Goal: Transaction & Acquisition: Purchase product/service

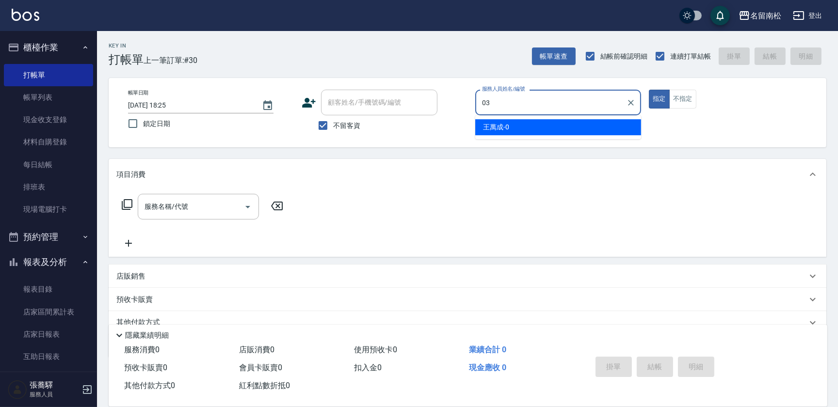
type input "[PERSON_NAME]-03"
type button "true"
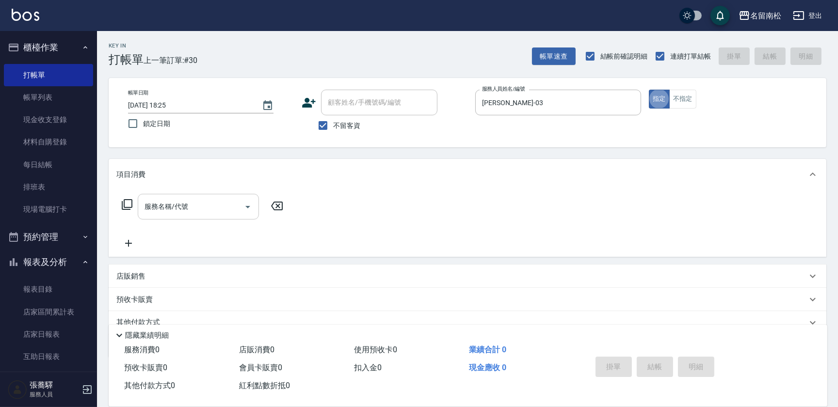
click at [188, 210] on input "服務名稱/代號" at bounding box center [191, 206] width 98 height 17
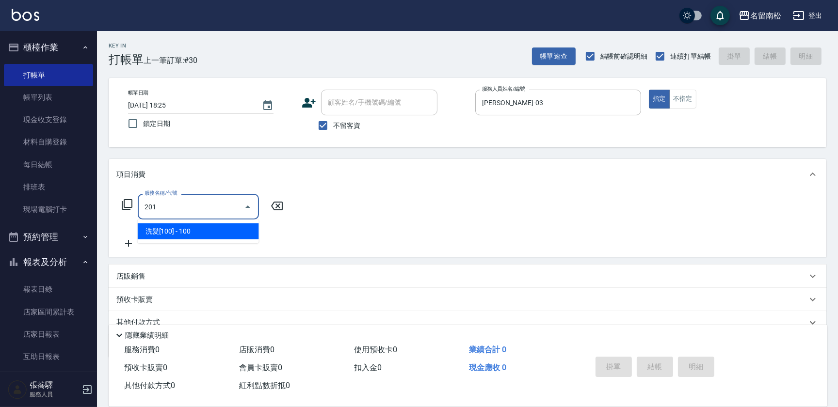
type input "洗髮[100](201)"
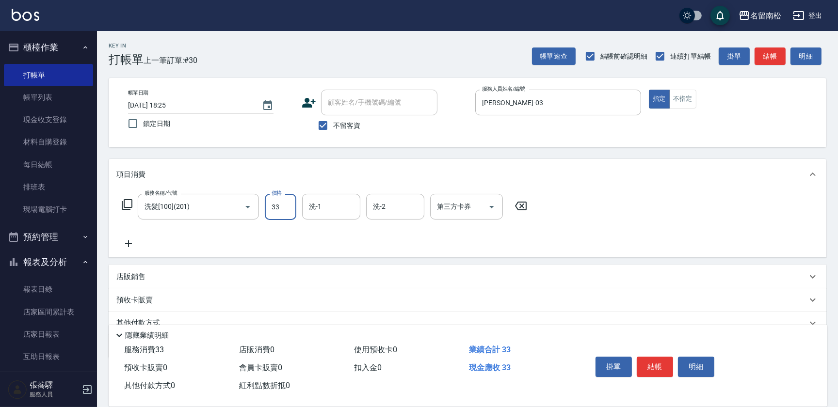
type input "33"
click at [519, 205] on icon at bounding box center [521, 206] width 24 height 12
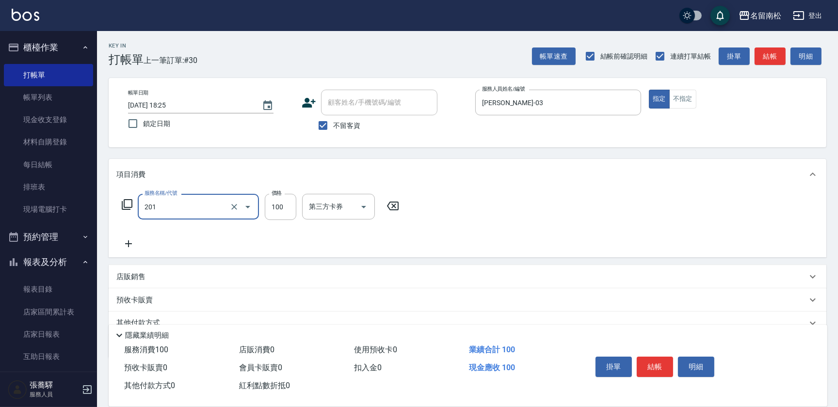
type input "洗髮[100](201)"
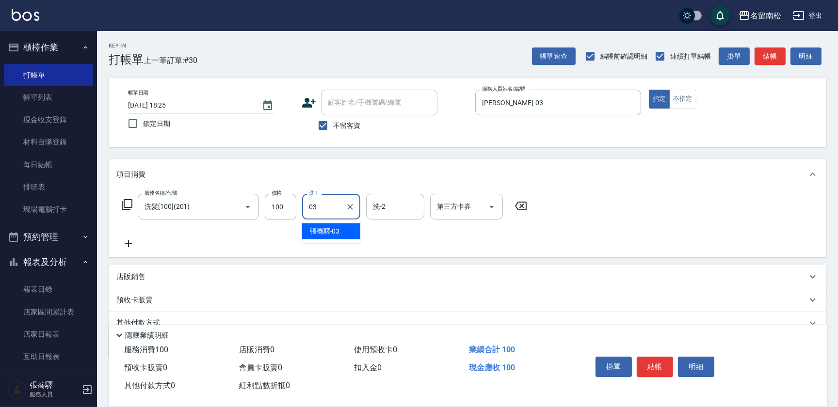
type input "[PERSON_NAME]-03"
click at [127, 239] on icon at bounding box center [128, 244] width 24 height 12
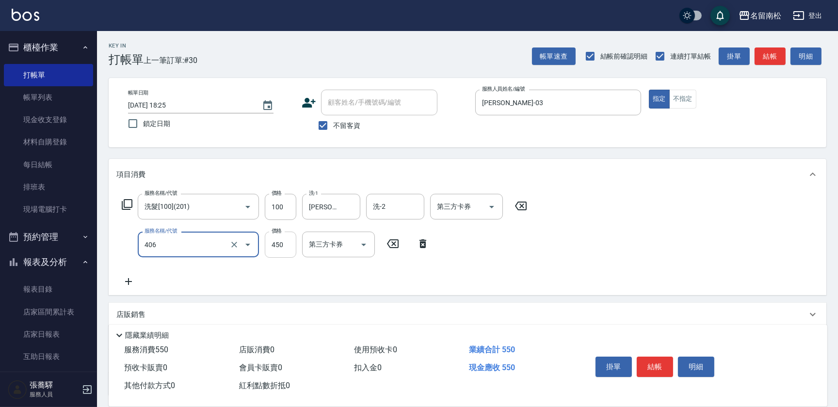
type input "剪髮(450)(406)"
click at [284, 239] on input "450" at bounding box center [281, 245] width 32 height 26
type input "480"
click at [657, 362] on button "結帳" at bounding box center [655, 367] width 36 height 20
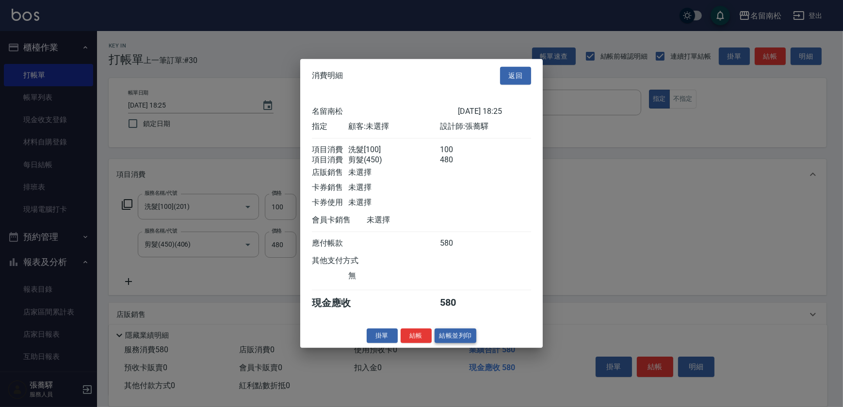
click at [468, 343] on button "結帳並列印" at bounding box center [456, 335] width 42 height 15
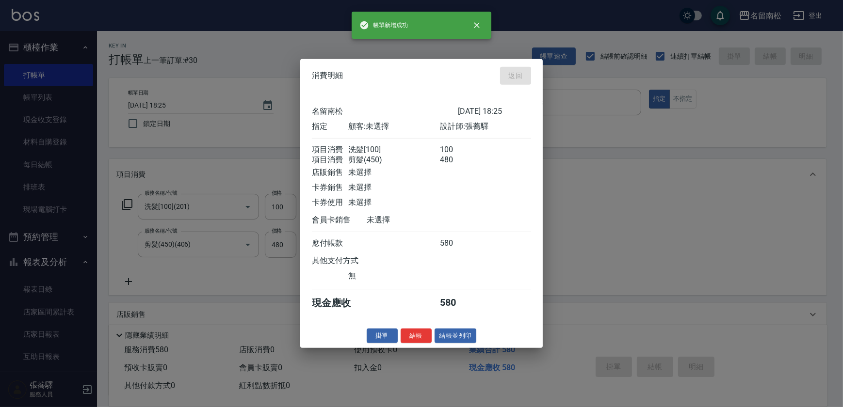
type input "[DATE] 19:03"
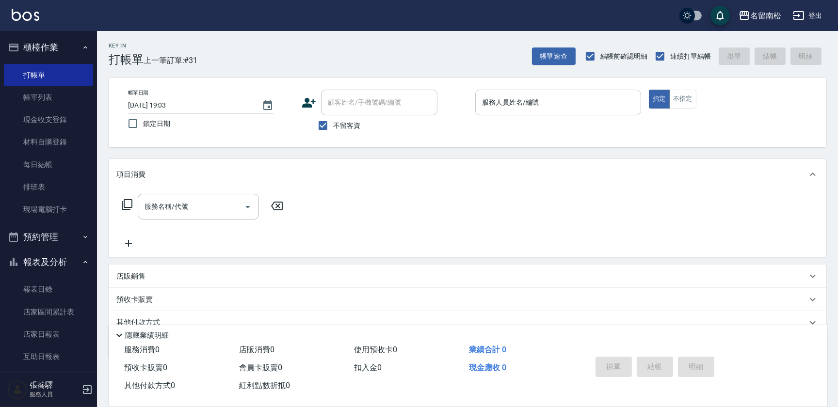
click at [582, 108] on input "服務人員姓名/編號" at bounding box center [558, 102] width 157 height 17
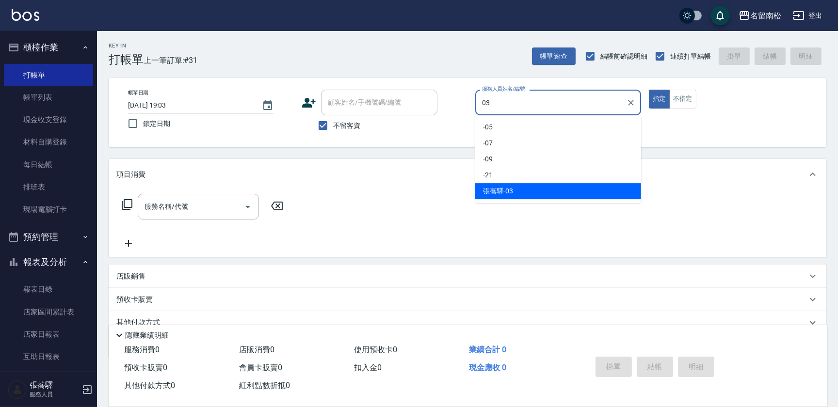
type input "[PERSON_NAME]-03"
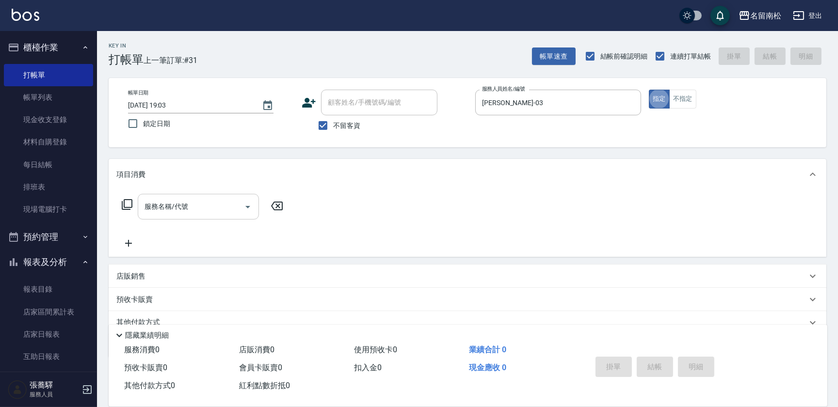
click at [158, 199] on div "服務名稱/代號 服務名稱/代號" at bounding box center [198, 207] width 121 height 26
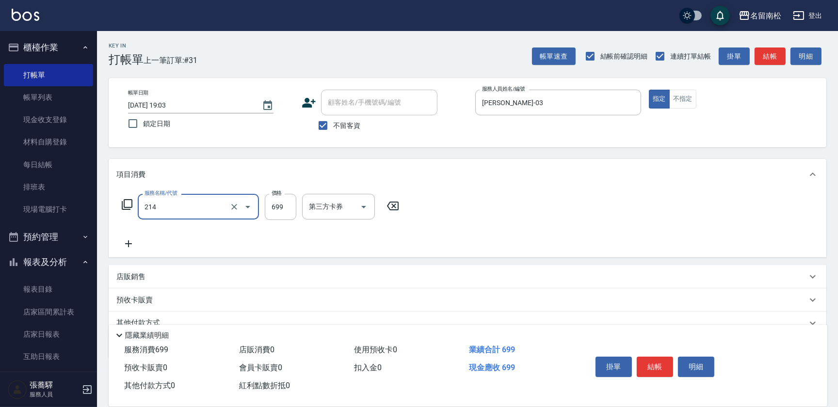
type input "滾珠洗髪699(214)"
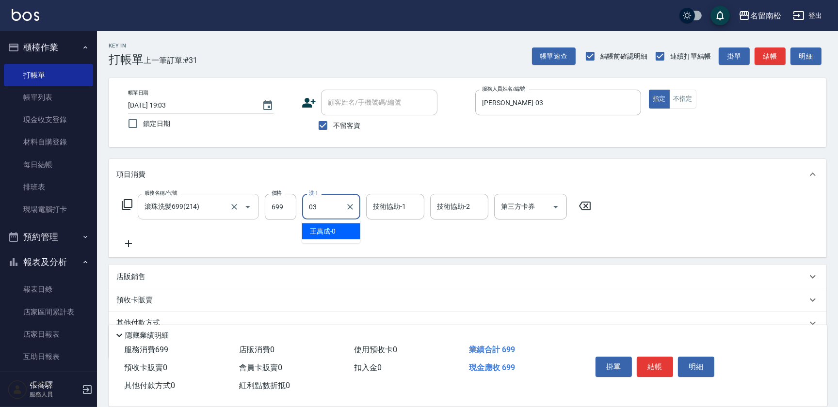
type input "[PERSON_NAME]-03"
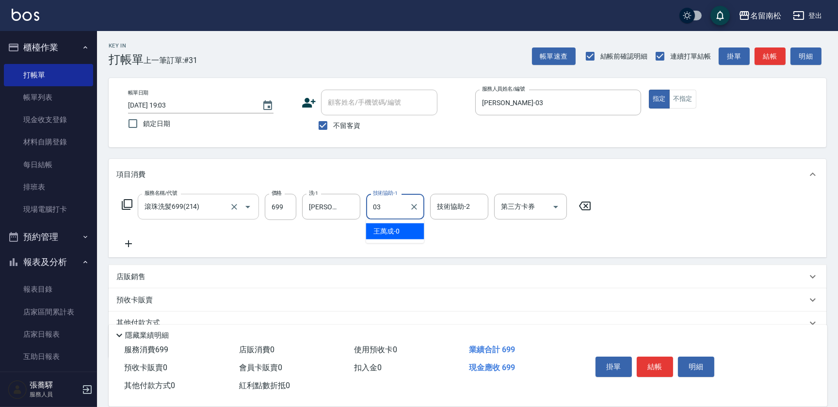
type input "[PERSON_NAME]-03"
click at [655, 366] on button "結帳" at bounding box center [655, 367] width 36 height 20
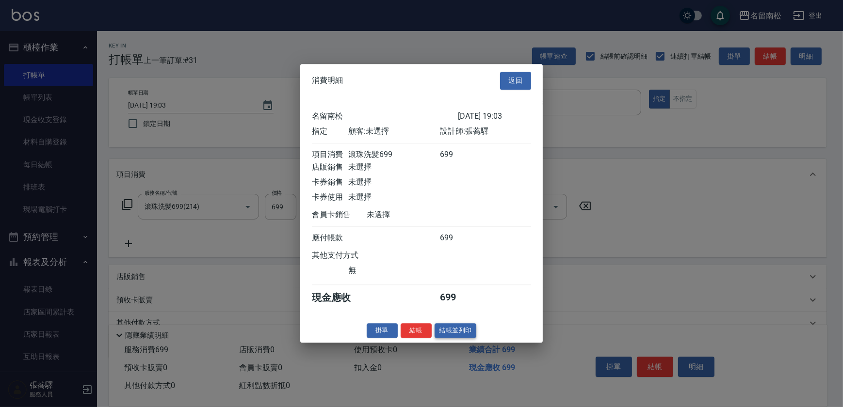
click at [449, 333] on button "結帳並列印" at bounding box center [456, 330] width 42 height 15
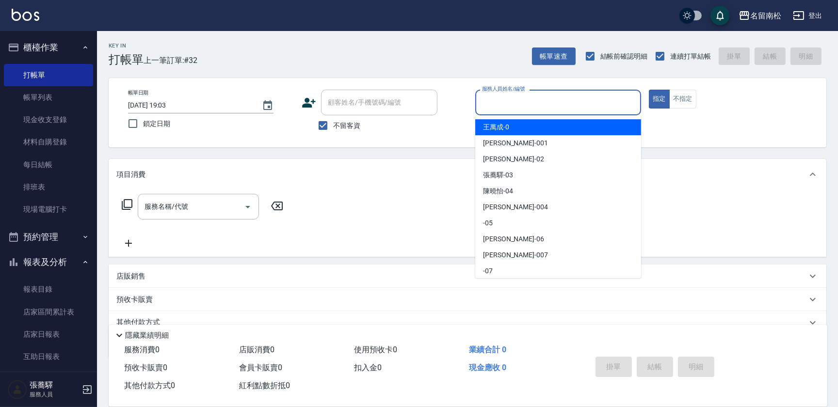
click at [564, 104] on input "服務人員姓名/編號" at bounding box center [558, 102] width 157 height 17
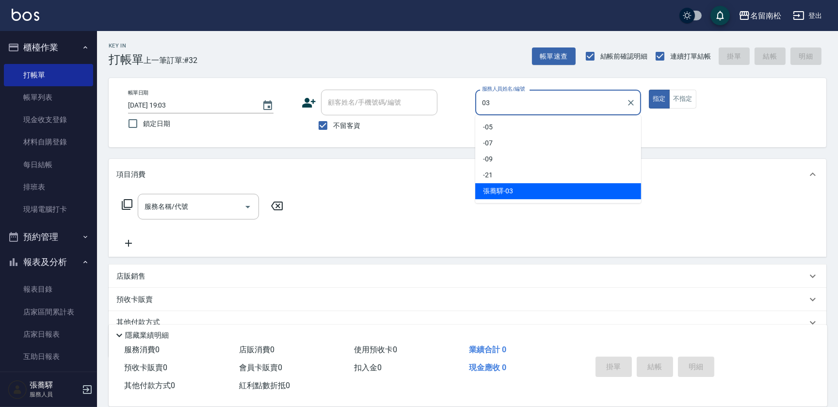
type input "[PERSON_NAME]-03"
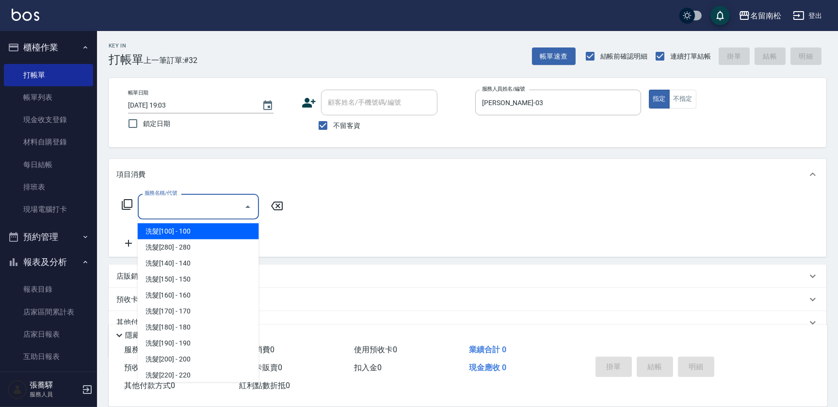
drag, startPoint x: 185, startPoint y: 198, endPoint x: 179, endPoint y: 196, distance: 5.9
click at [184, 198] on input "服務名稱/代號" at bounding box center [191, 206] width 98 height 17
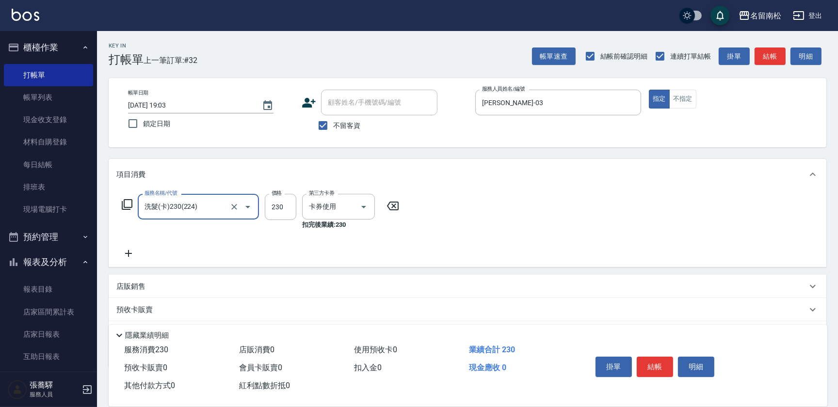
type input "洗髮(卡)230(224)"
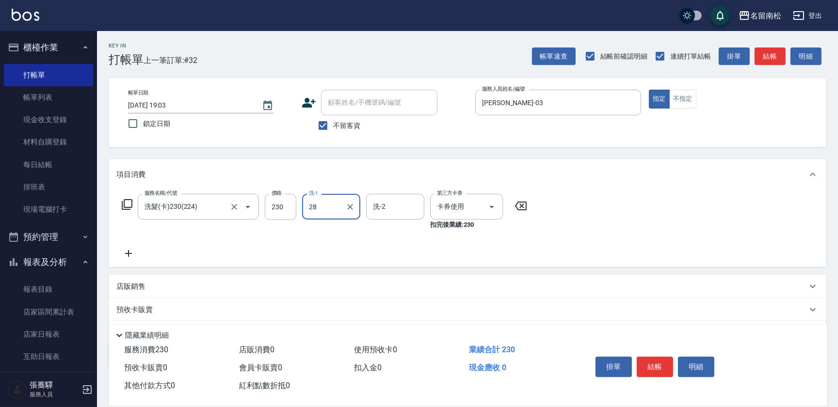
type input "[PERSON_NAME]-28"
click at [127, 248] on icon at bounding box center [128, 254] width 24 height 12
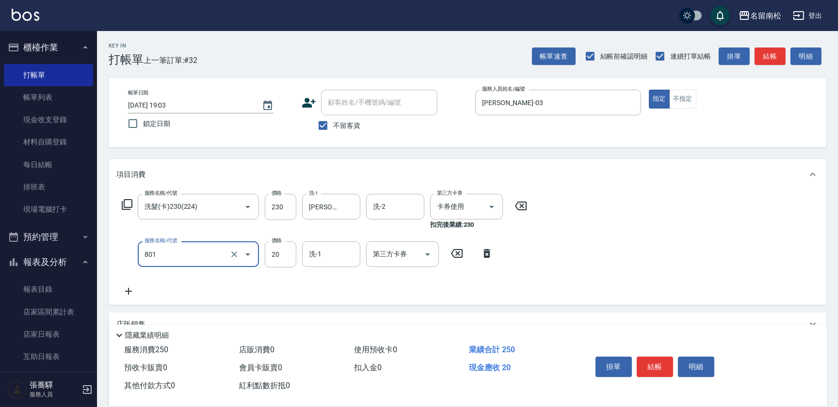
type input "潤絲(801)"
click at [273, 242] on label "價格" at bounding box center [277, 240] width 10 height 7
click at [273, 242] on input "20" at bounding box center [281, 255] width 32 height 26
type input "30"
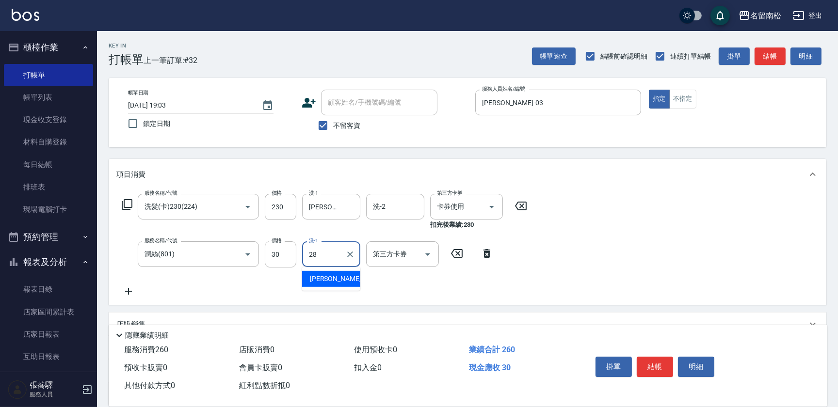
type input "[PERSON_NAME]-28"
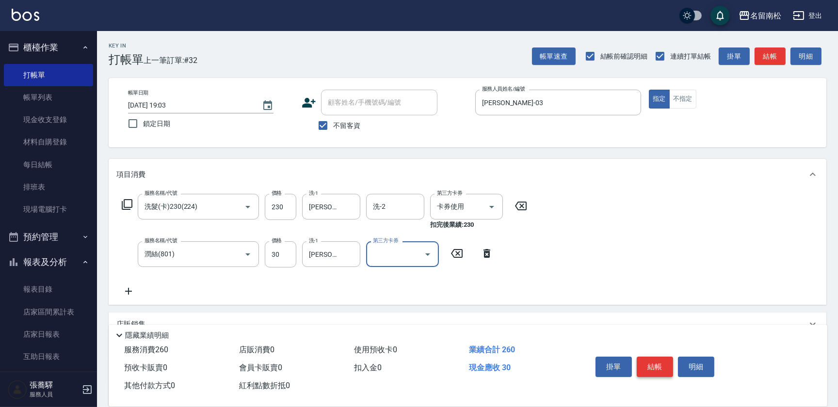
click at [658, 362] on button "結帳" at bounding box center [655, 367] width 36 height 20
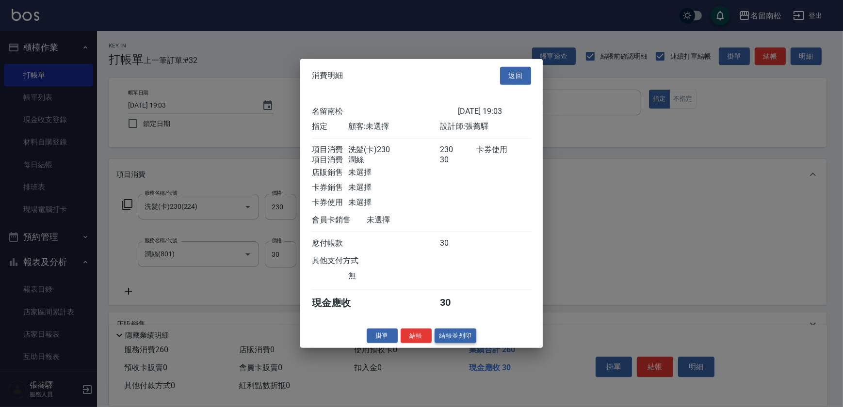
click at [466, 341] on button "結帳並列印" at bounding box center [456, 335] width 42 height 15
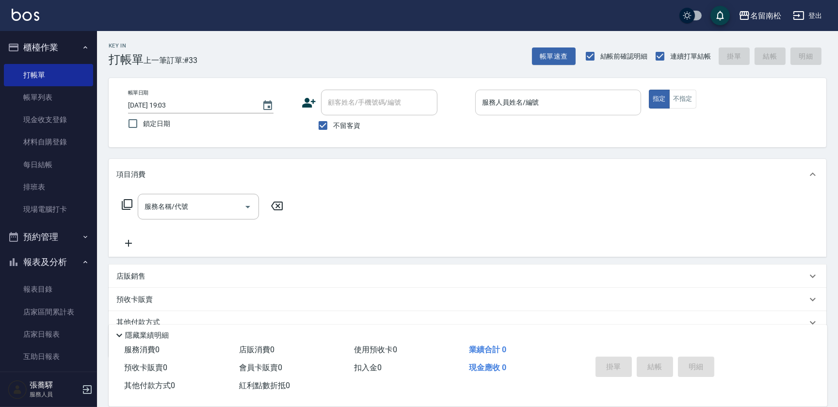
click at [562, 107] on input "服務人員姓名/編號" at bounding box center [558, 102] width 157 height 17
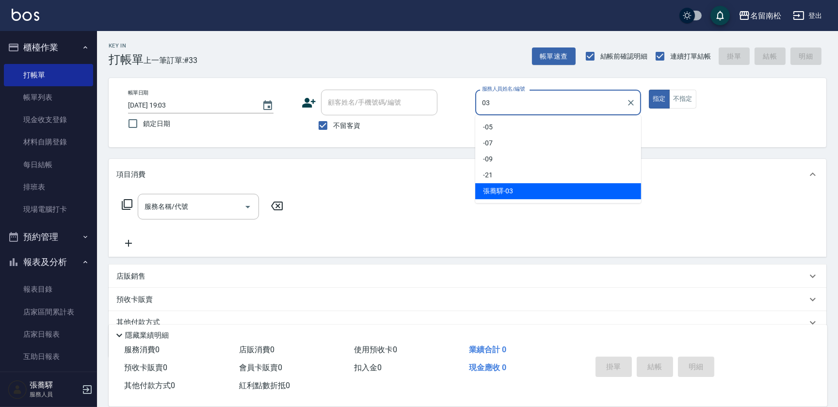
type input "[PERSON_NAME]-03"
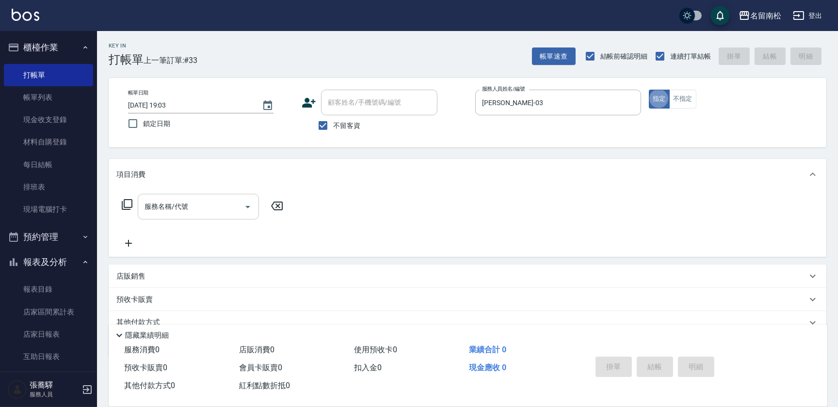
click at [188, 199] on input "服務名稱/代號" at bounding box center [191, 206] width 98 height 17
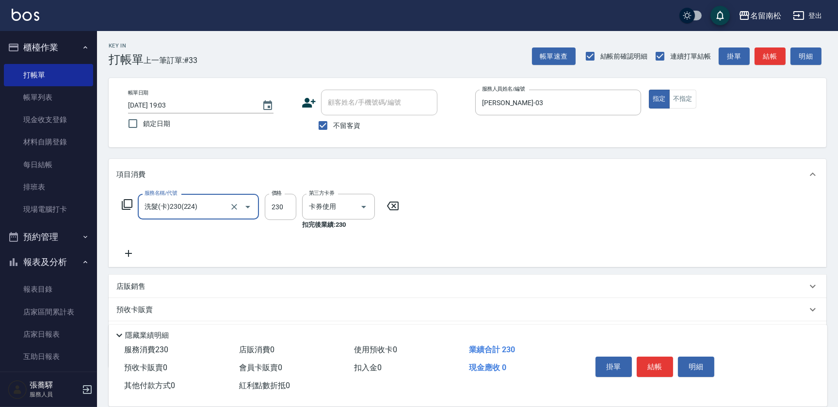
type input "洗髮(卡)230(224)"
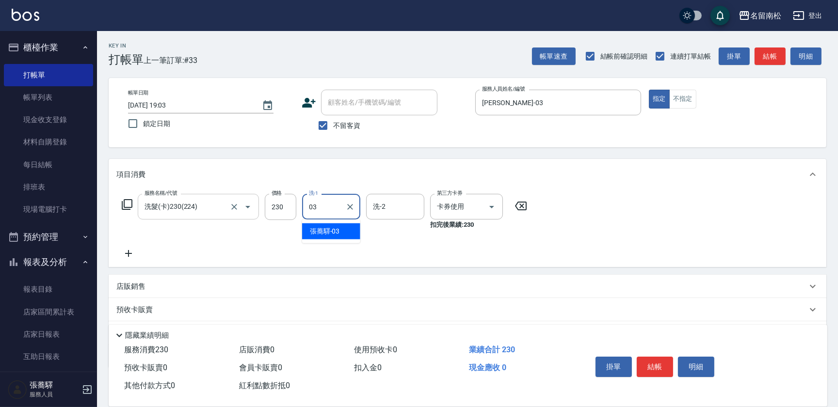
type input "[PERSON_NAME]-03"
click at [656, 364] on button "結帳" at bounding box center [655, 367] width 36 height 20
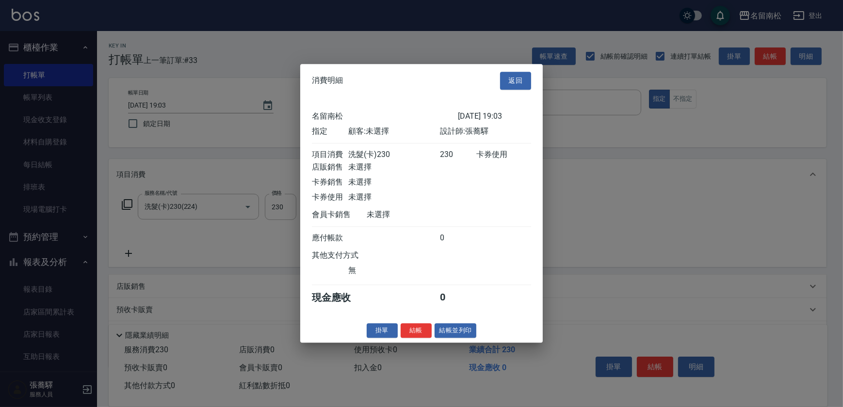
click at [468, 335] on button "結帳並列印" at bounding box center [456, 330] width 42 height 15
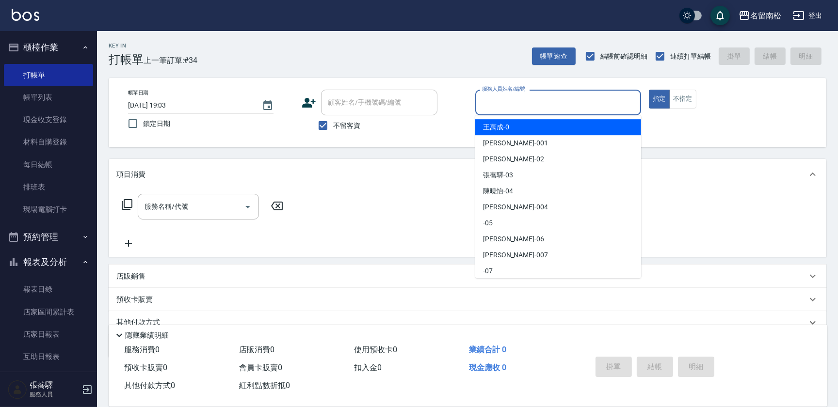
click at [561, 96] on input "服務人員姓名/編號" at bounding box center [558, 102] width 157 height 17
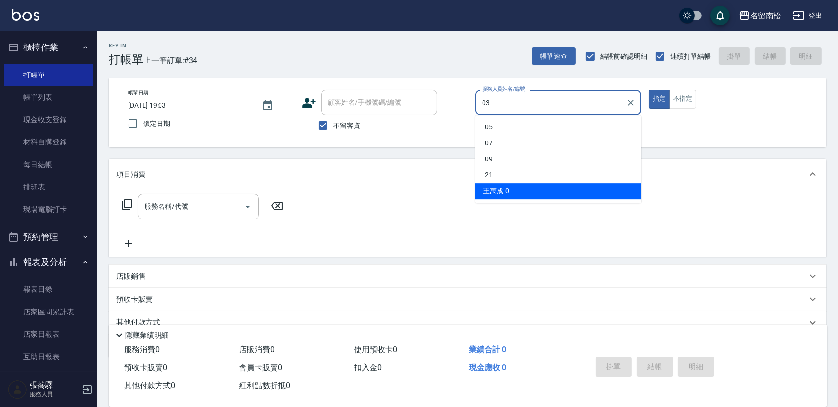
type input "[PERSON_NAME]-03"
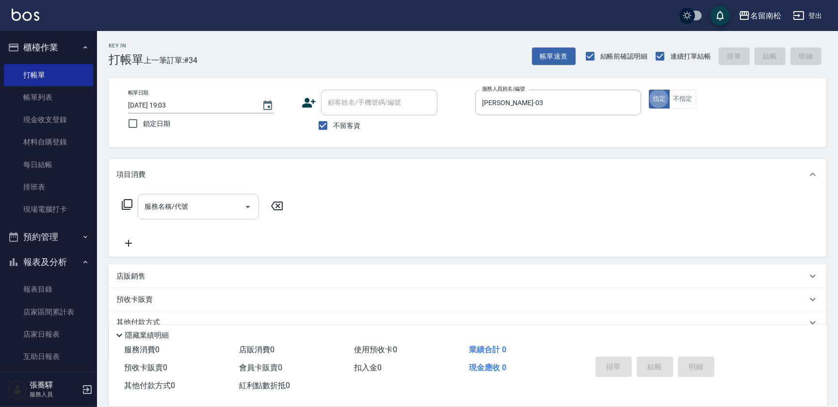
click at [191, 209] on input "服務名稱/代號" at bounding box center [191, 206] width 98 height 17
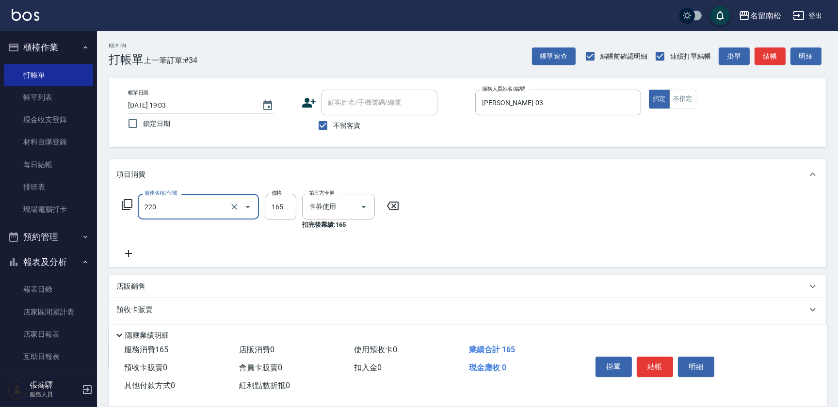
type input "洗髮卡券(165)(220)"
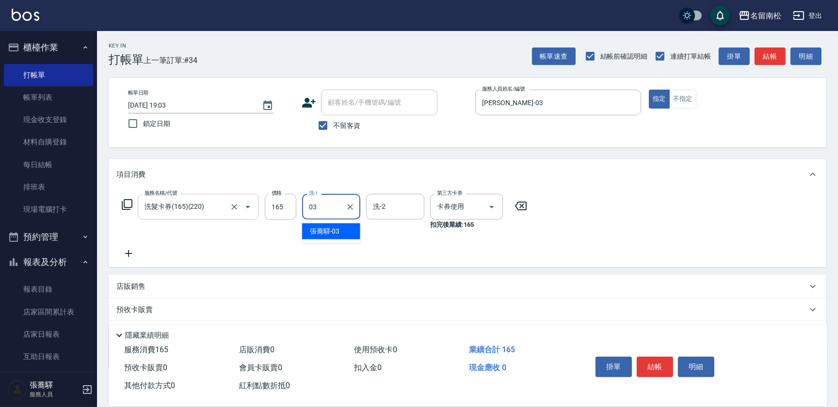
type input "[PERSON_NAME]-03"
click at [649, 364] on button "結帳" at bounding box center [655, 367] width 36 height 20
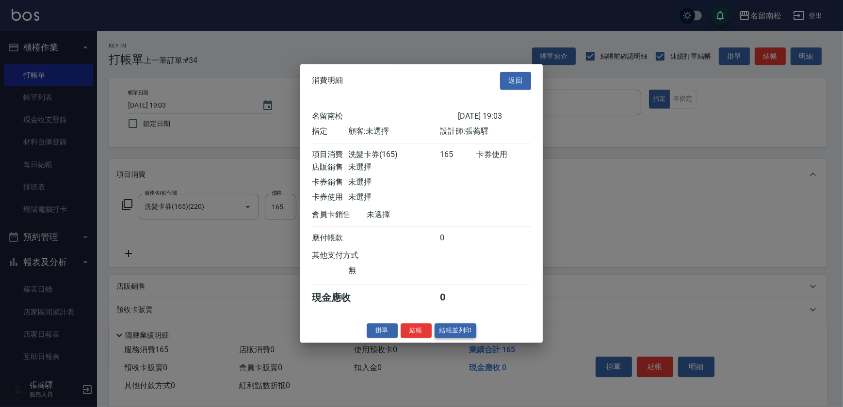
click at [466, 334] on button "結帳並列印" at bounding box center [456, 330] width 42 height 15
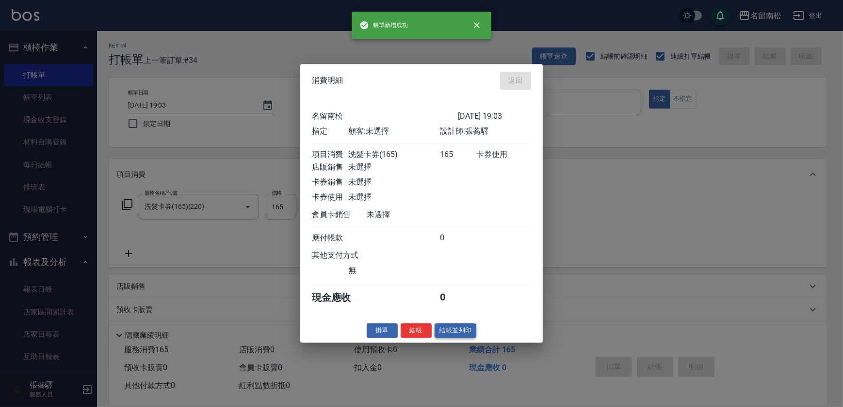
type input "[DATE] 19:04"
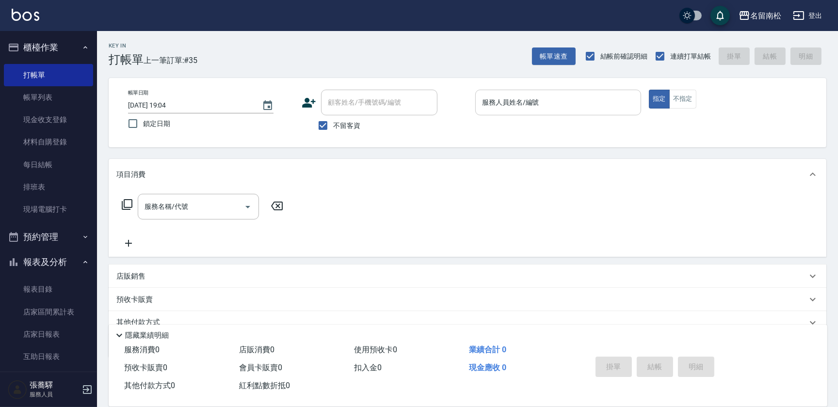
click at [608, 105] on input "服務人員姓名/編號" at bounding box center [558, 102] width 157 height 17
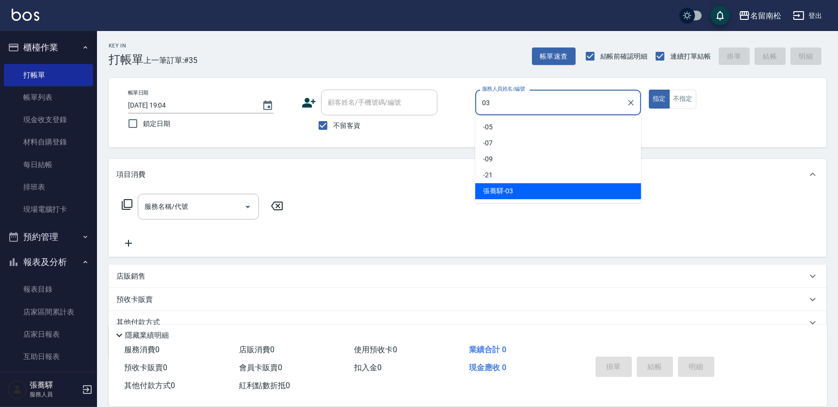
type input "[PERSON_NAME]-03"
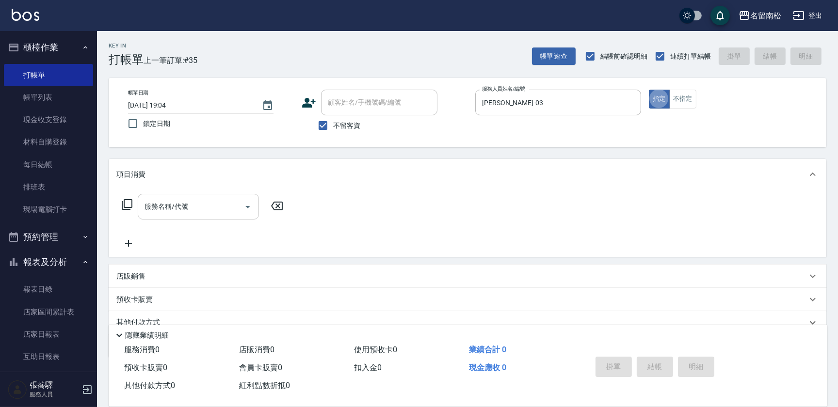
click at [181, 207] on input "服務名稱/代號" at bounding box center [191, 206] width 98 height 17
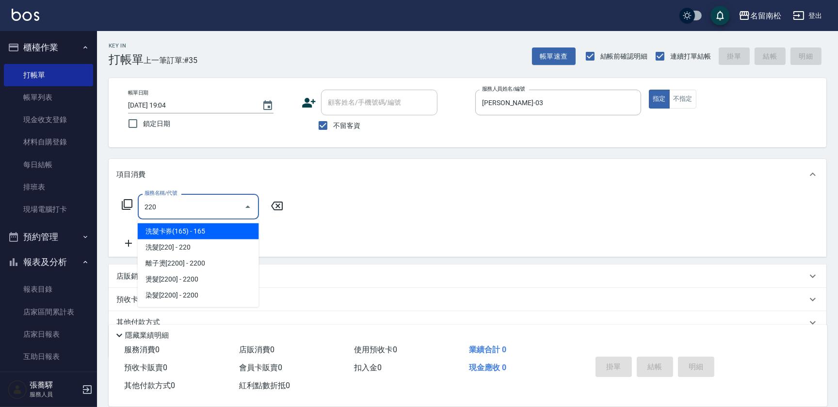
type input "洗髮卡券(165)(220)"
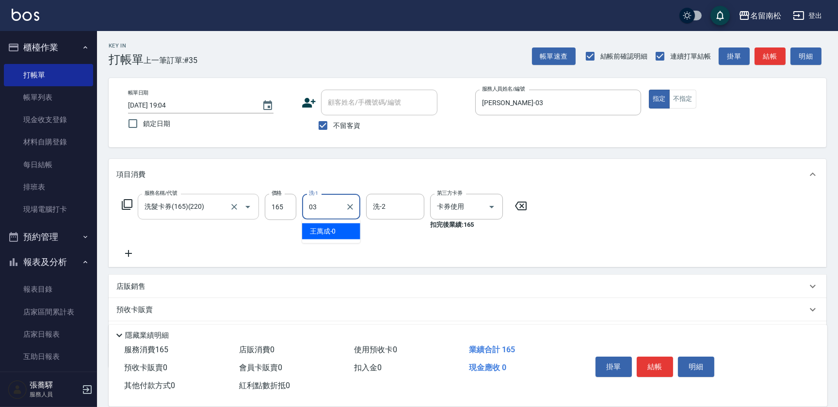
type input "[PERSON_NAME]-03"
click at [659, 367] on button "結帳" at bounding box center [655, 367] width 36 height 20
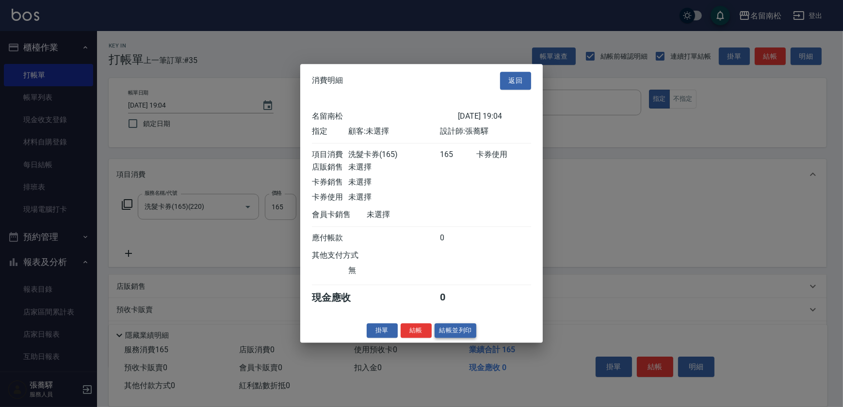
click at [440, 334] on button "結帳並列印" at bounding box center [456, 330] width 42 height 15
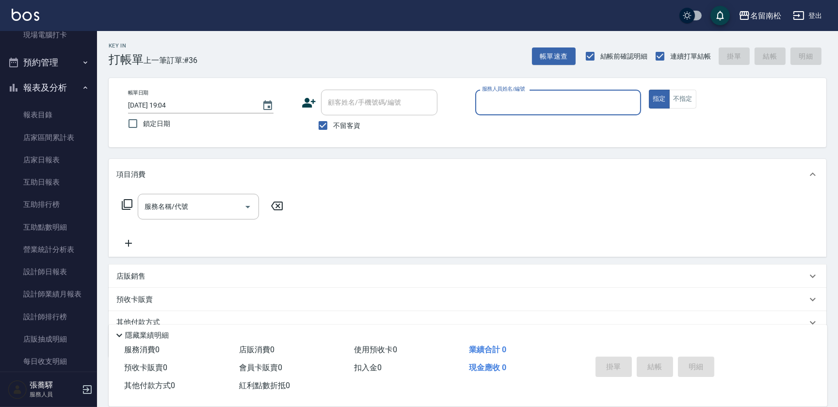
scroll to position [177, 0]
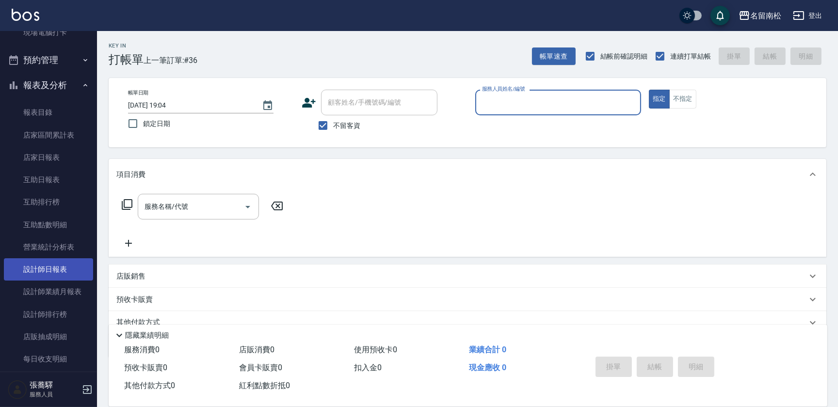
click at [69, 269] on link "設計師日報表" at bounding box center [48, 269] width 89 height 22
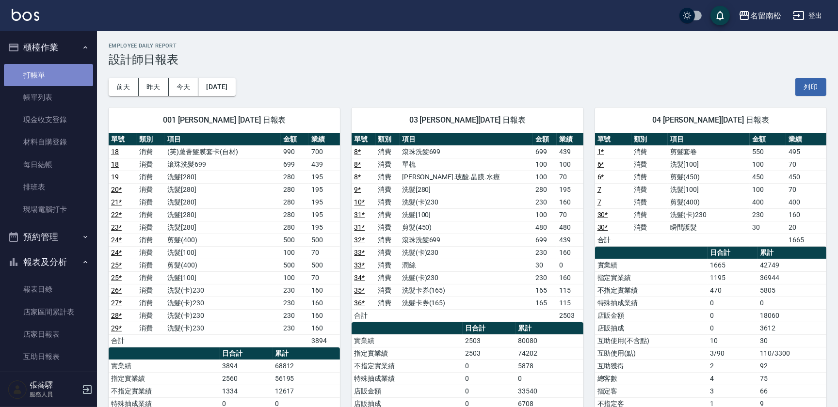
click at [48, 72] on link "打帳單" at bounding box center [48, 75] width 89 height 22
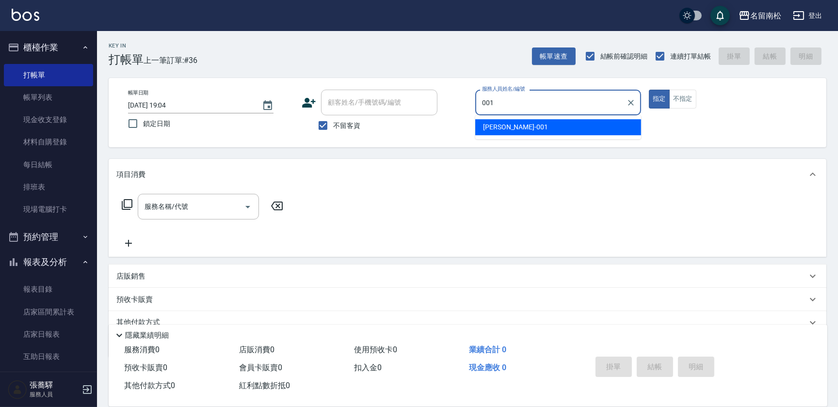
type input "林正雪-001"
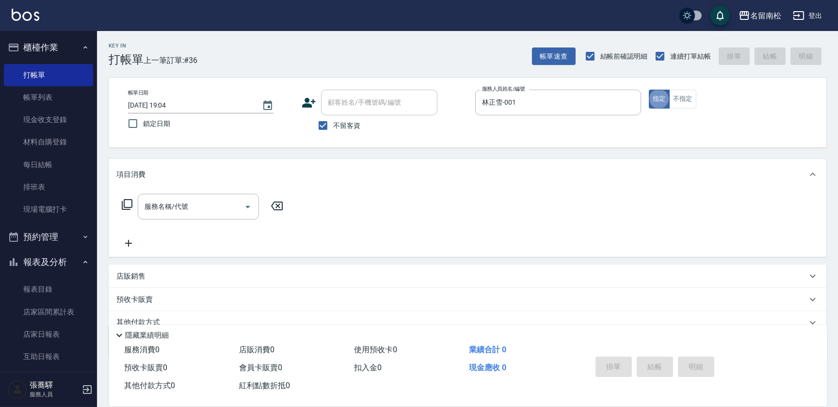
type button "true"
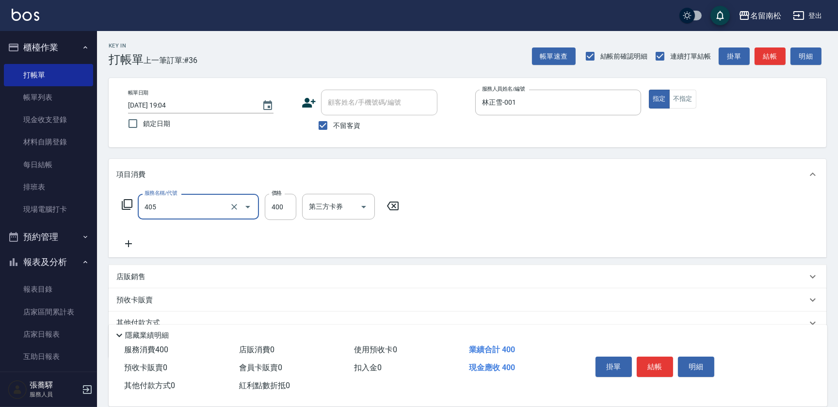
type input "剪髮(400)(405)"
type input "500"
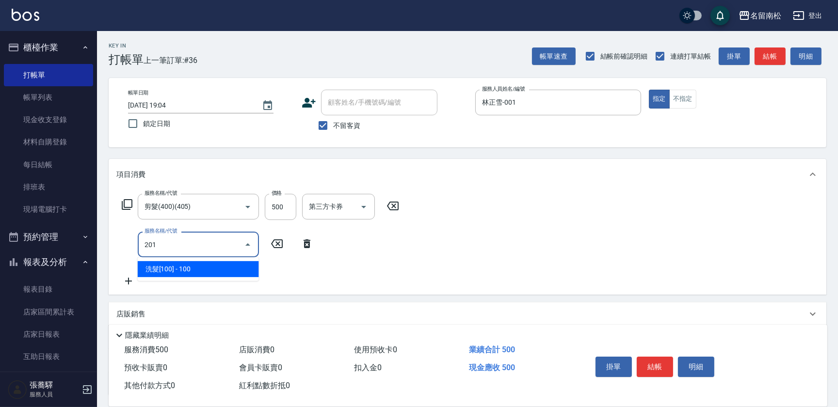
type input "洗髮[100](201)"
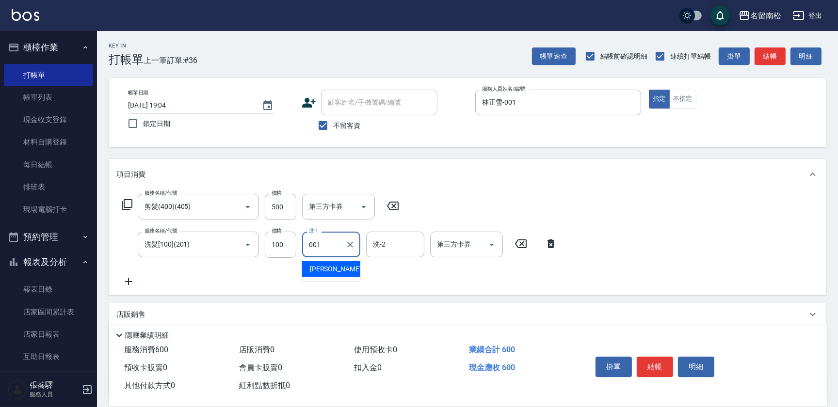
type input "林正雪-001"
click at [700, 359] on button "明細" at bounding box center [696, 367] width 36 height 20
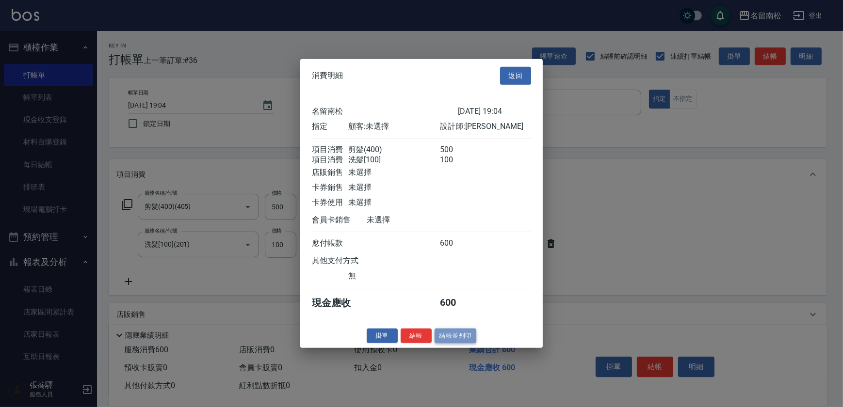
click at [454, 335] on button "結帳並列印" at bounding box center [456, 335] width 42 height 15
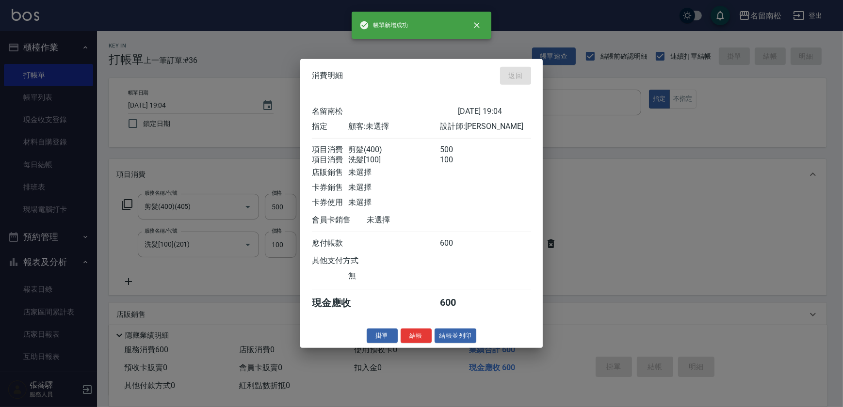
type input "[DATE] 19:12"
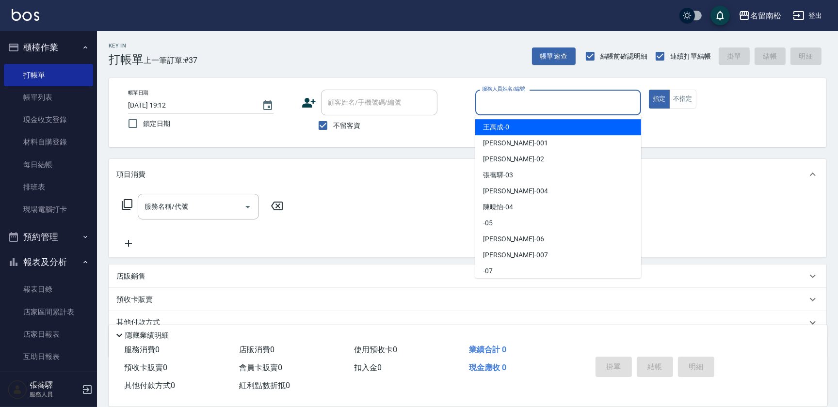
click at [580, 101] on input "服務人員姓名/編號" at bounding box center [558, 102] width 157 height 17
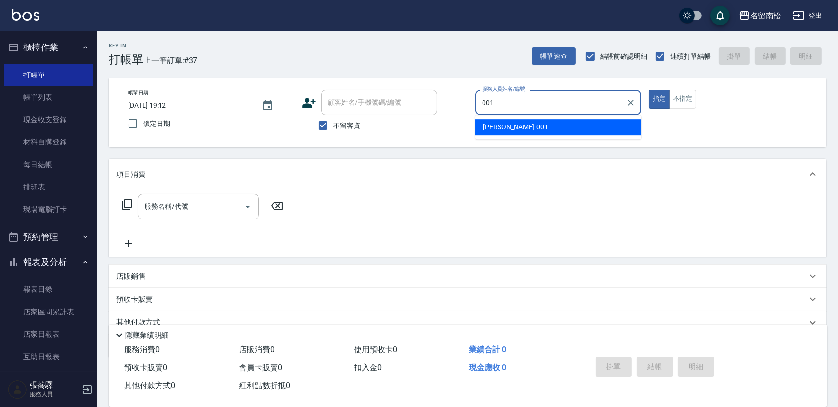
type input "林正雪-001"
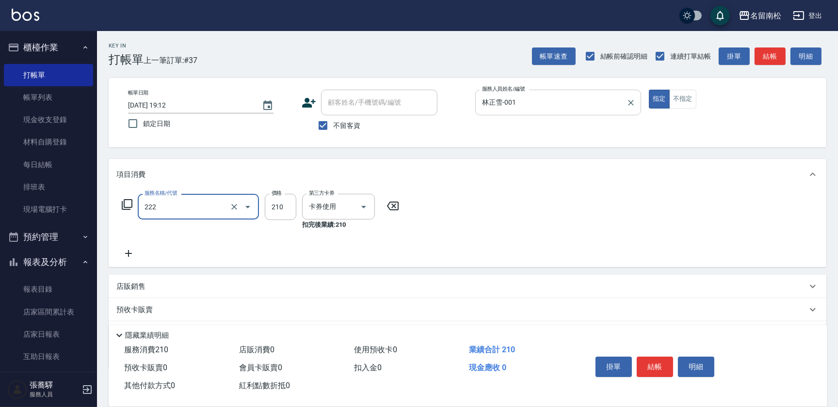
type input "洗髮卡券[210](222)"
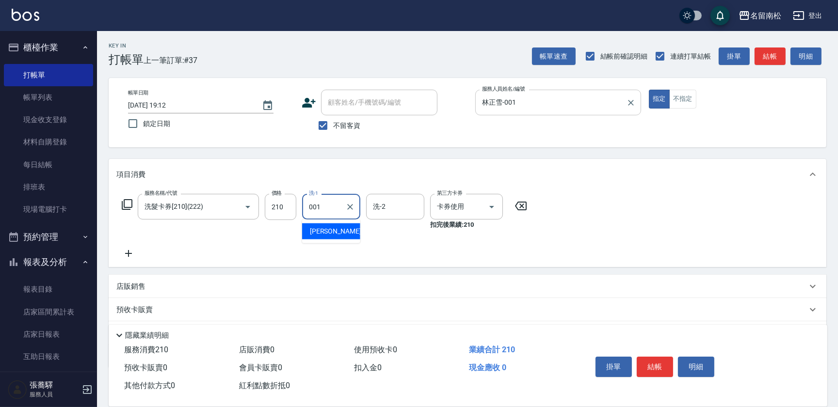
type input "林正雪-001"
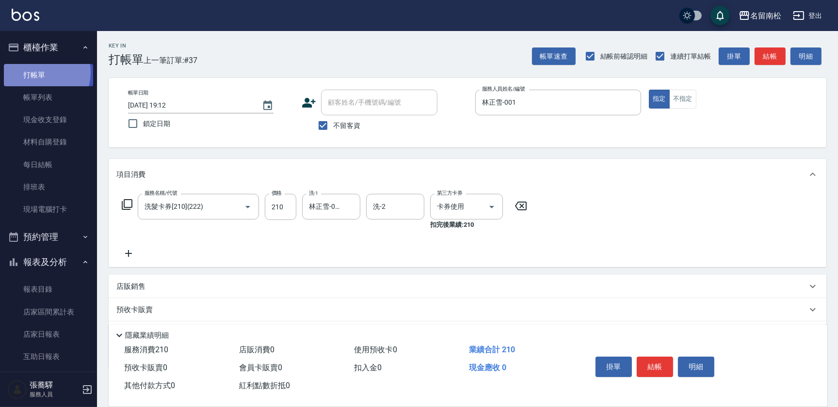
click at [37, 73] on link "打帳單" at bounding box center [48, 75] width 89 height 22
click at [662, 362] on button "結帳" at bounding box center [655, 367] width 36 height 20
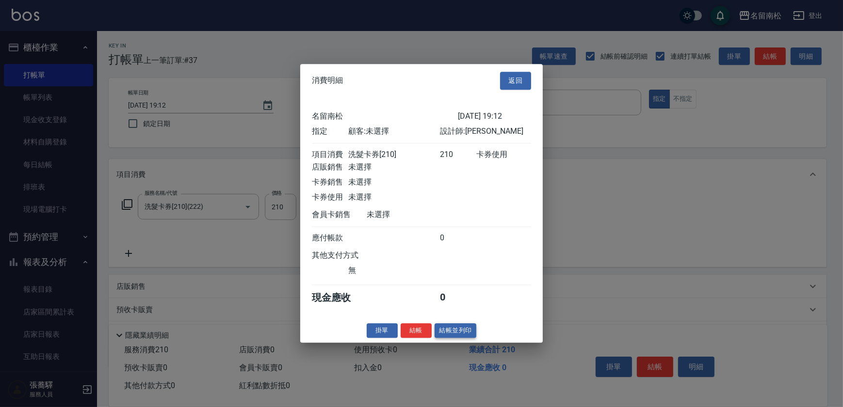
click at [456, 330] on button "結帳並列印" at bounding box center [456, 330] width 42 height 15
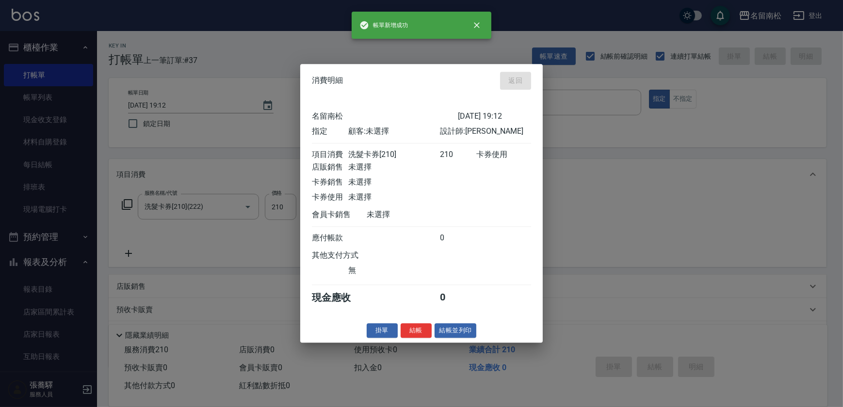
type input "[DATE] 19:35"
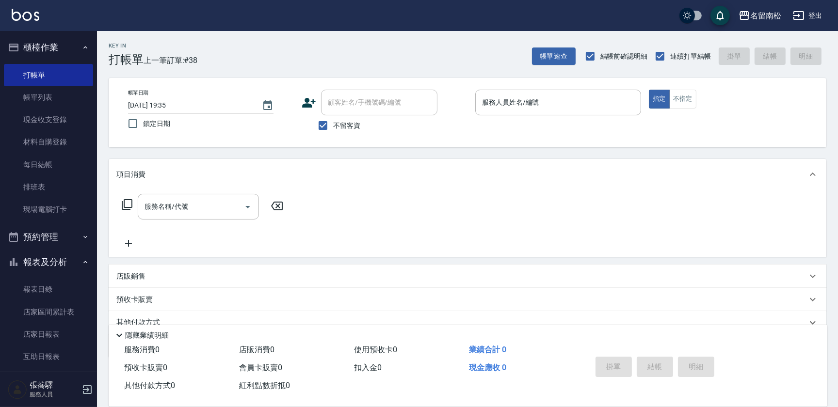
click at [489, 102] on div "服務人員姓名/編號 服務人員姓名/編號" at bounding box center [558, 103] width 166 height 26
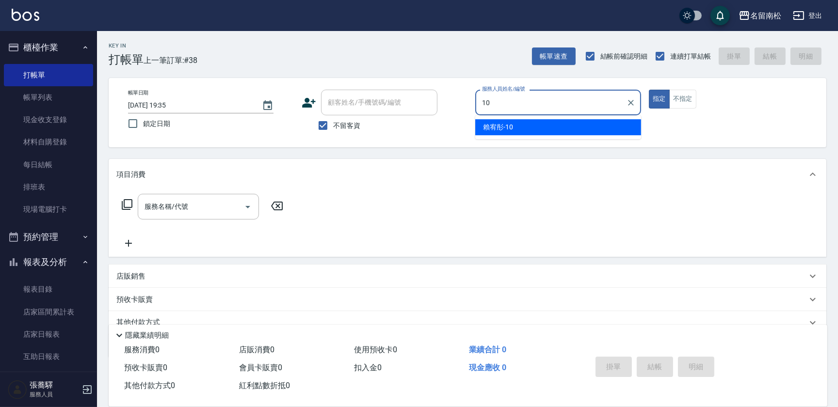
click at [490, 119] on div "[PERSON_NAME]-10" at bounding box center [558, 127] width 166 height 16
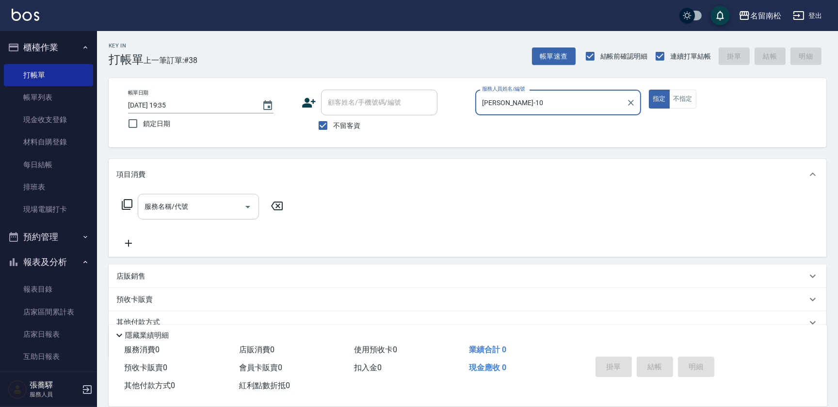
type input "[PERSON_NAME]-10"
click at [213, 201] on input "服務名稱/代號" at bounding box center [191, 206] width 98 height 17
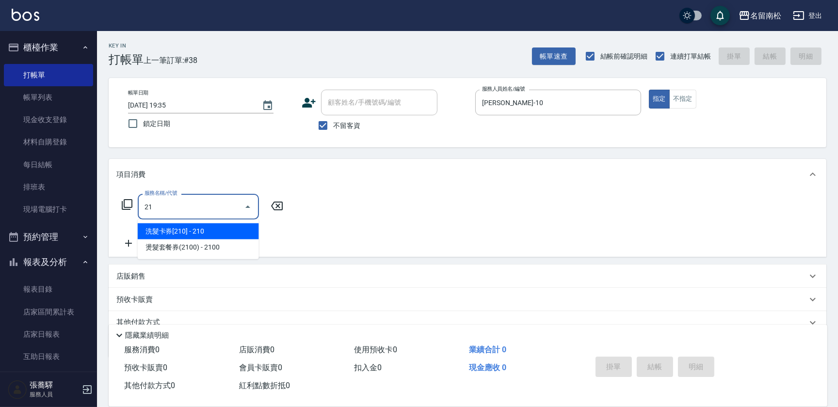
type input "213"
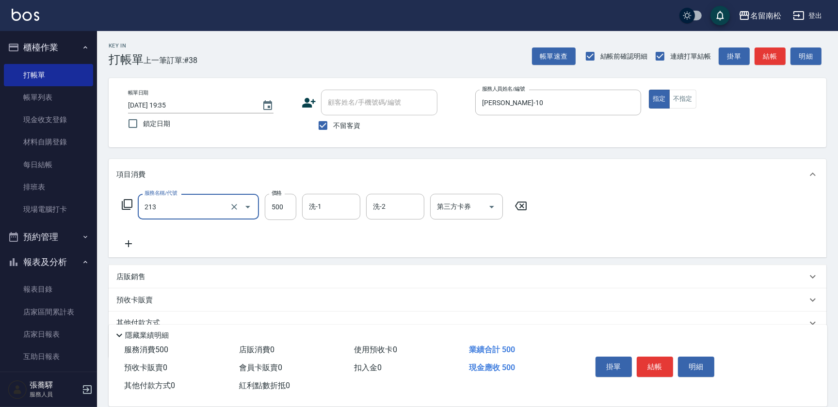
click at [201, 208] on input "213" at bounding box center [184, 206] width 85 height 17
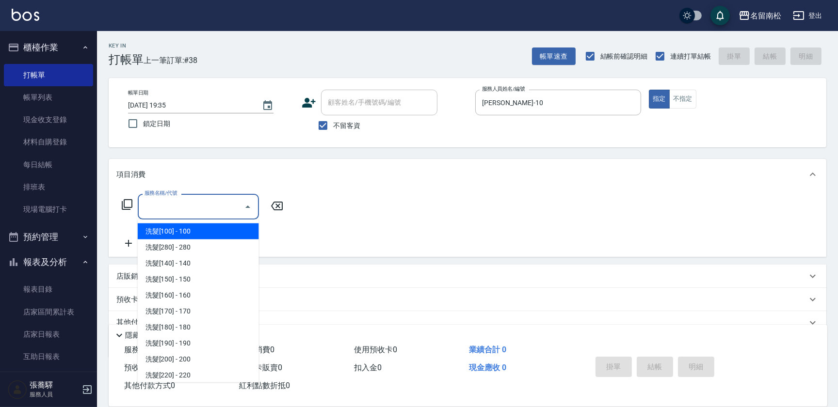
click at [201, 210] on input "服務名稱/代號" at bounding box center [191, 206] width 98 height 17
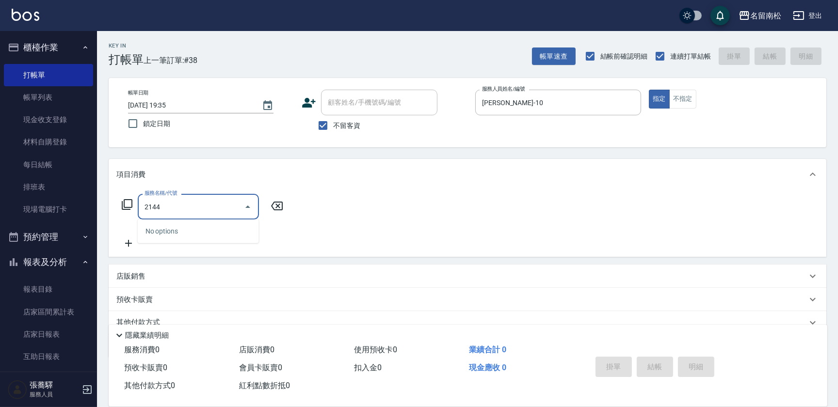
click at [194, 206] on input "2144" at bounding box center [191, 206] width 98 height 17
click at [207, 238] on span "滾珠洗髪699 - 699" at bounding box center [198, 232] width 121 height 16
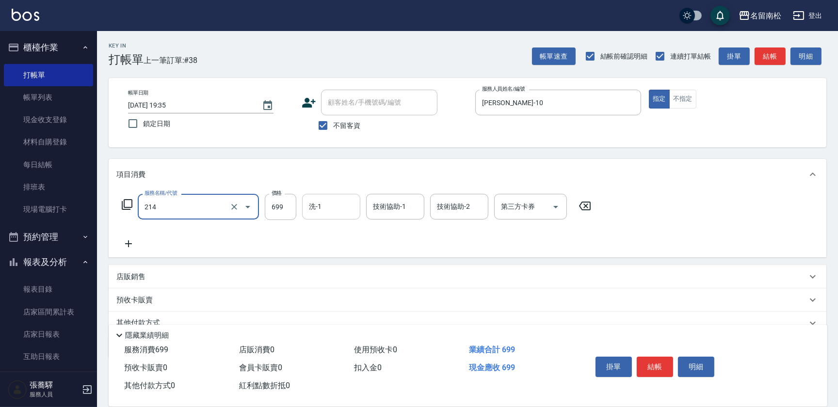
type input "滾珠洗髪699(214)"
click at [324, 214] on input "1" at bounding box center [331, 206] width 49 height 17
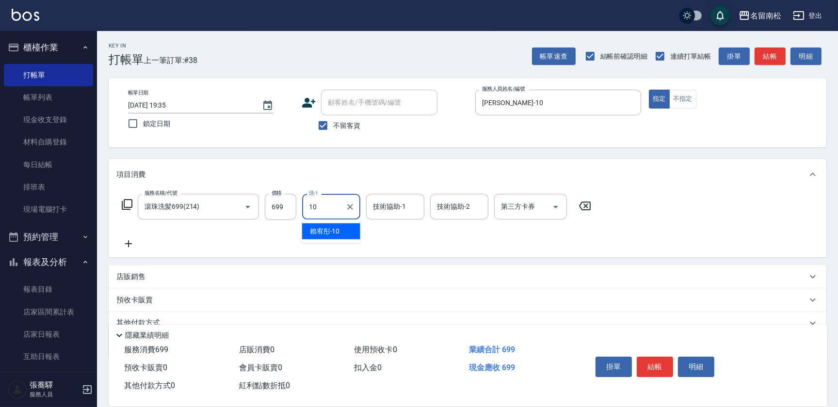
drag, startPoint x: 329, startPoint y: 232, endPoint x: 355, endPoint y: 232, distance: 26.2
click at [333, 236] on span "[PERSON_NAME]-10" at bounding box center [325, 231] width 30 height 10
type input "[PERSON_NAME]-10"
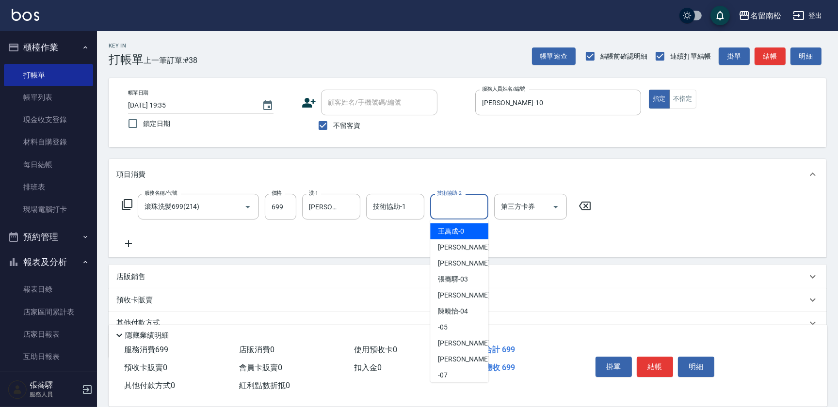
click at [440, 205] on input "技術協助-2" at bounding box center [459, 206] width 49 height 17
click at [444, 236] on span "[PERSON_NAME]-10" at bounding box center [453, 231] width 30 height 10
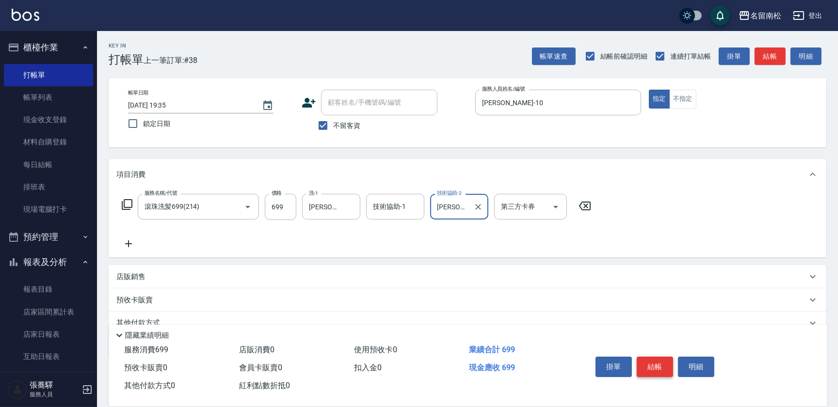
type input "[PERSON_NAME]-10"
click at [655, 364] on button "結帳" at bounding box center [655, 367] width 36 height 20
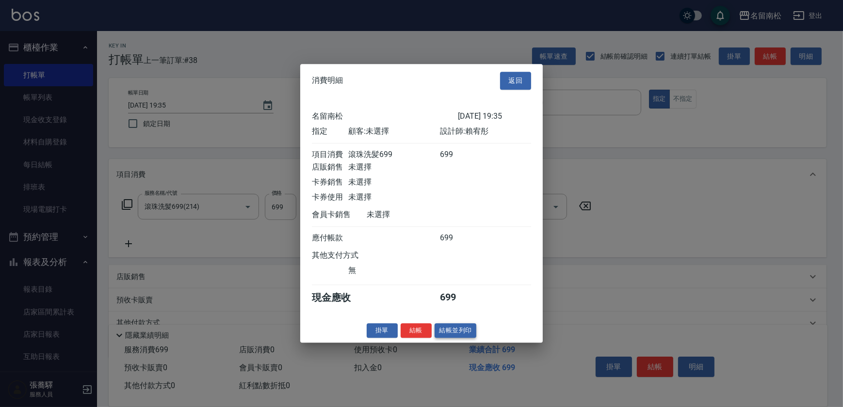
click at [458, 333] on button "結帳並列印" at bounding box center [456, 330] width 42 height 15
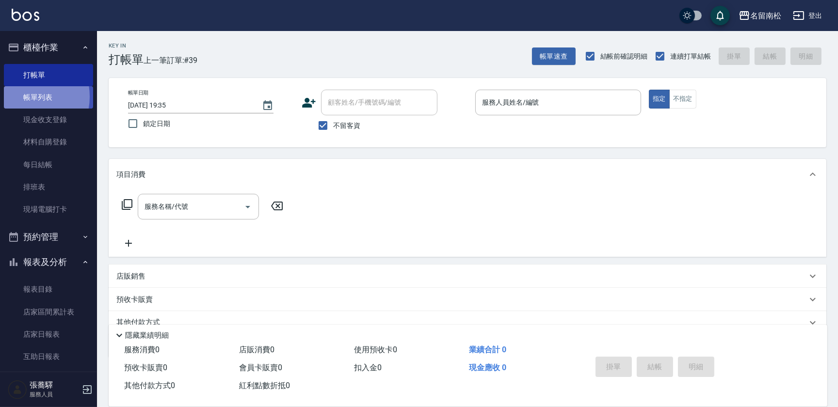
click at [23, 97] on link "帳單列表" at bounding box center [48, 97] width 89 height 22
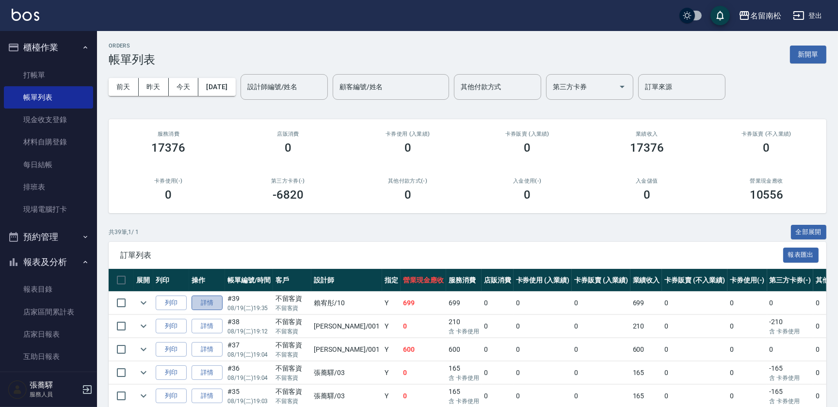
click at [197, 299] on link "詳情" at bounding box center [207, 303] width 31 height 15
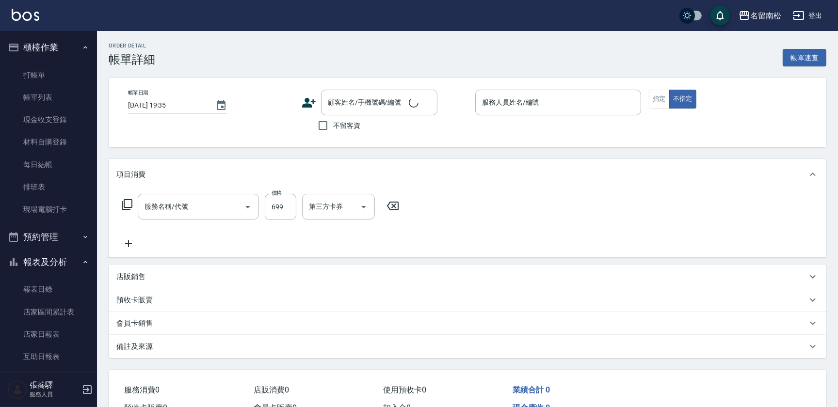
checkbox input "true"
type input "[PERSON_NAME]-10"
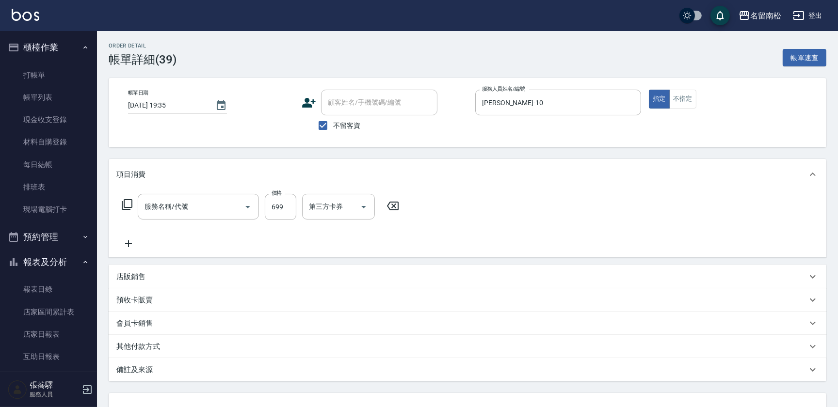
type input "滾珠洗髪699(214)"
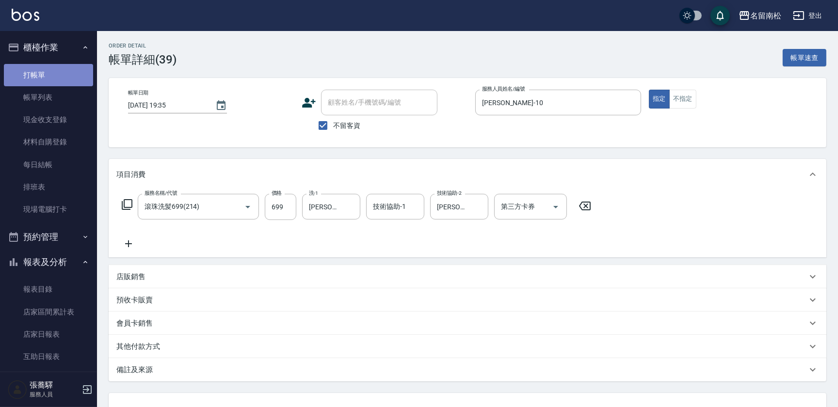
click at [63, 79] on link "打帳單" at bounding box center [48, 75] width 89 height 22
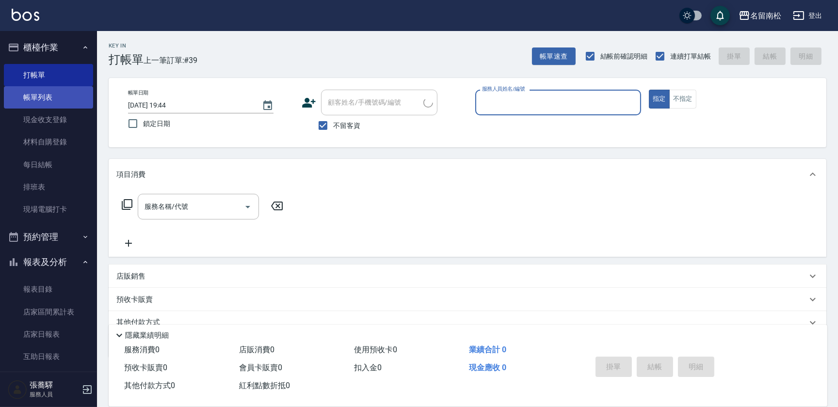
click at [64, 102] on link "帳單列表" at bounding box center [48, 97] width 89 height 22
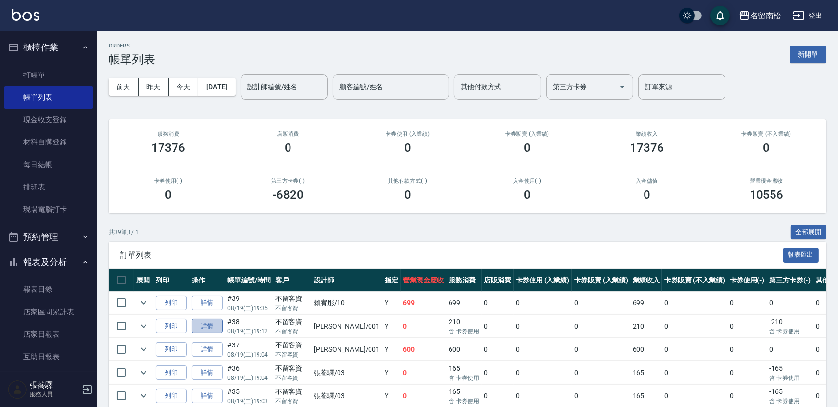
click at [206, 327] on link "詳情" at bounding box center [207, 326] width 31 height 15
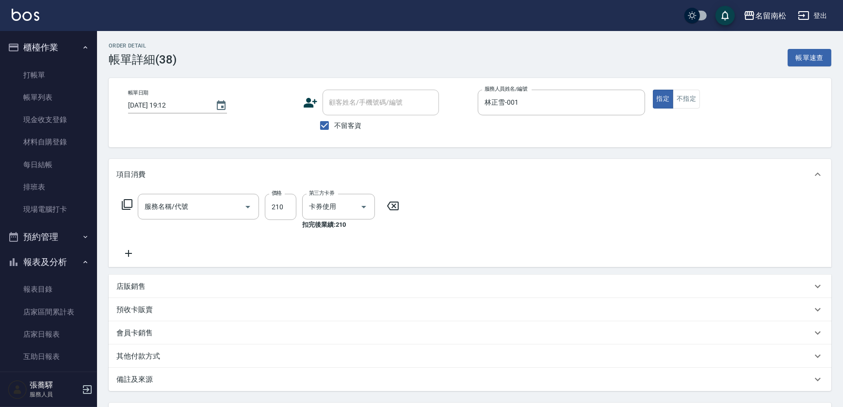
type input "[DATE] 19:12"
checkbox input "true"
type input "林正雪-001"
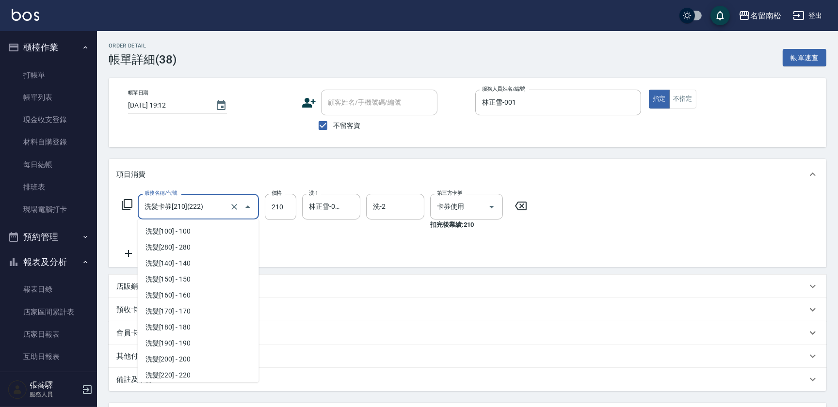
scroll to position [113, 0]
click at [221, 208] on input "洗髮卡券[210](222)" at bounding box center [184, 206] width 85 height 17
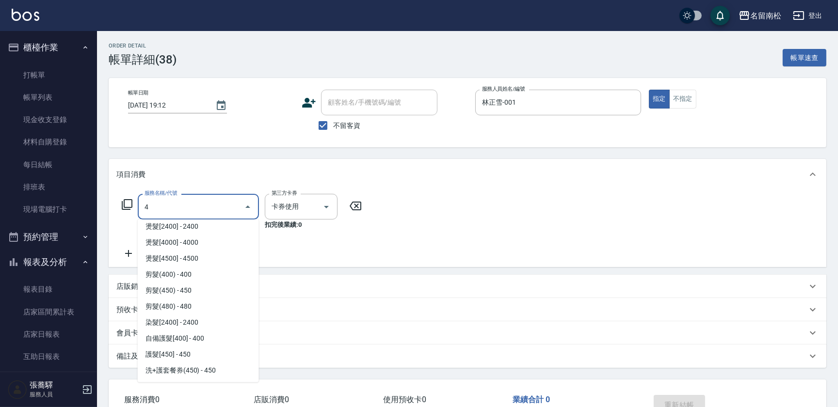
scroll to position [0, 0]
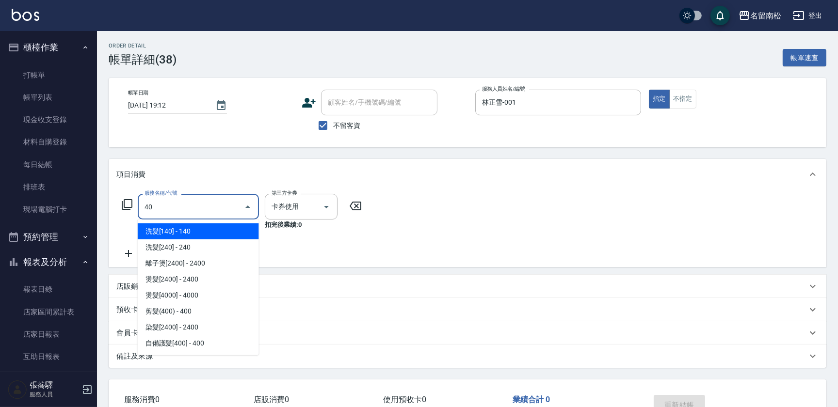
type input "405"
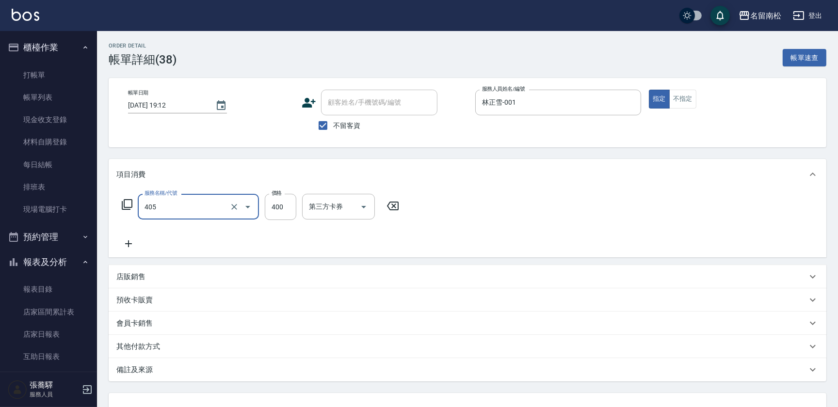
type input "剪髮(400)(405)"
type input "500"
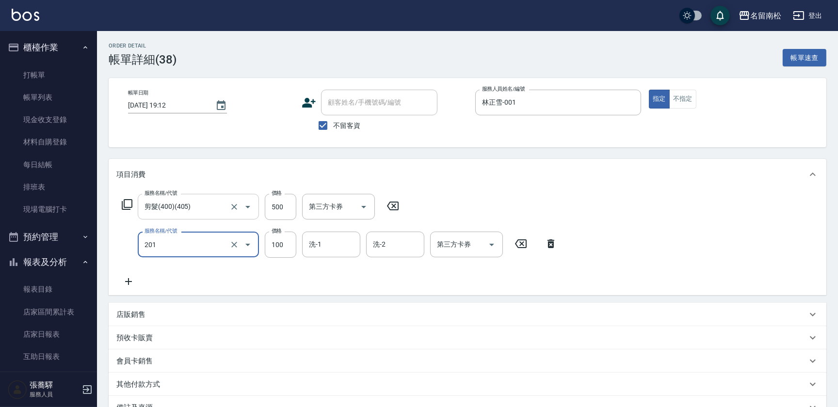
type input "洗髮[100](201)"
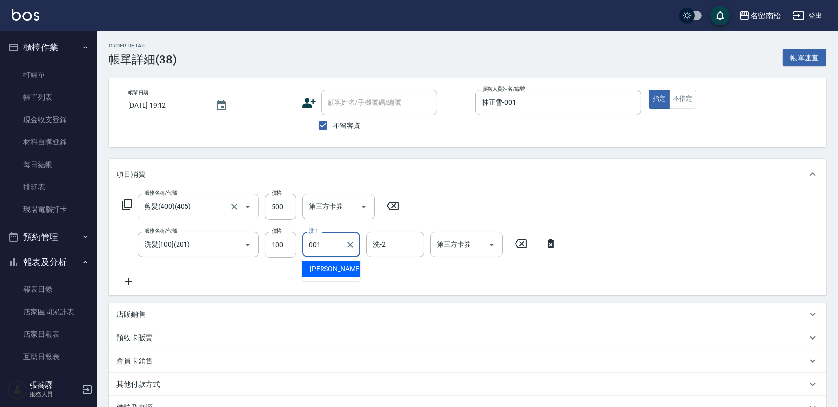
type input "林正雪-001"
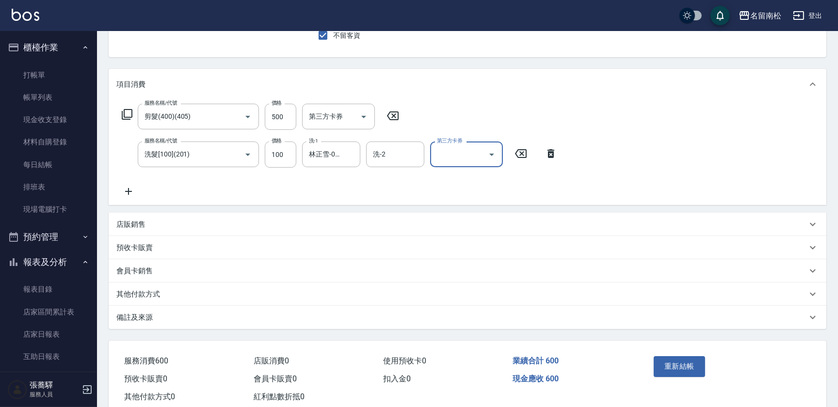
scroll to position [115, 0]
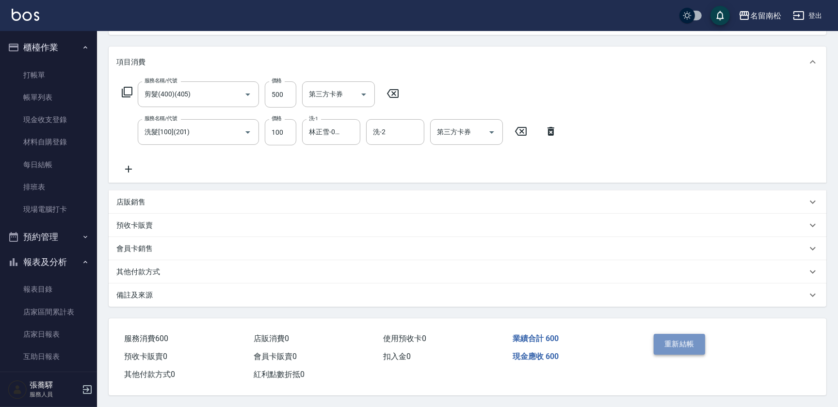
click at [682, 336] on button "重新結帳" at bounding box center [679, 344] width 51 height 20
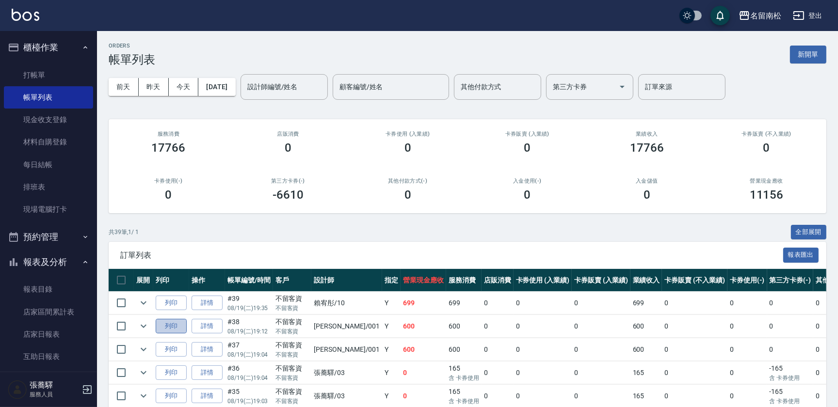
click at [175, 326] on button "列印" at bounding box center [171, 326] width 31 height 15
drag, startPoint x: 65, startPoint y: 78, endPoint x: 70, endPoint y: 114, distance: 37.2
click at [65, 78] on link "打帳單" at bounding box center [48, 75] width 89 height 22
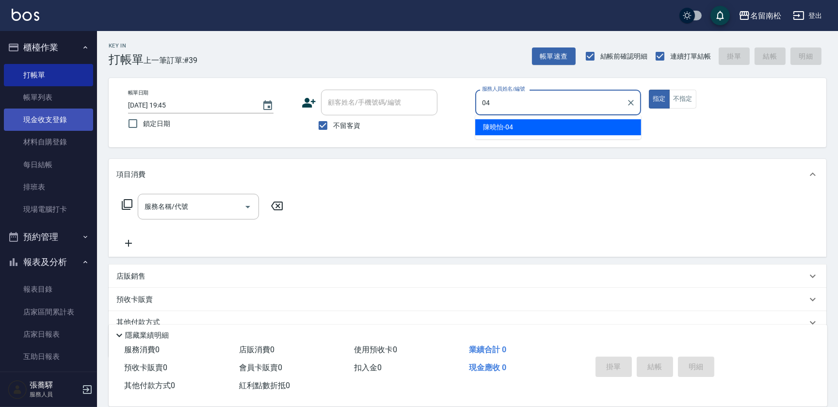
type input "[PERSON_NAME]04"
type button "true"
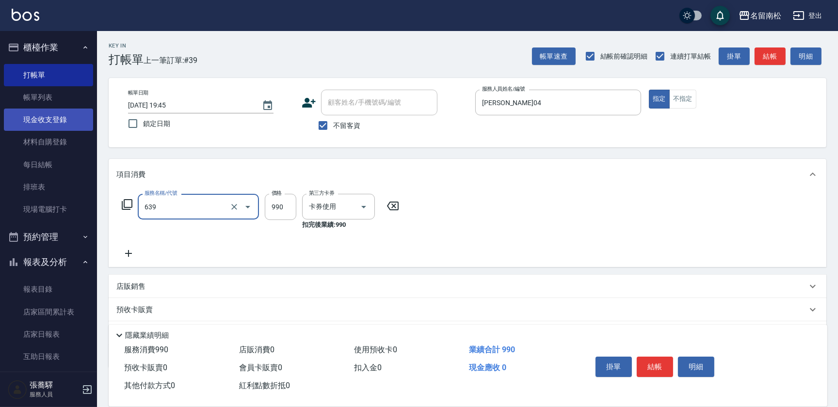
type input "(芙)蘆薈髮膜套卡(自材)(639)"
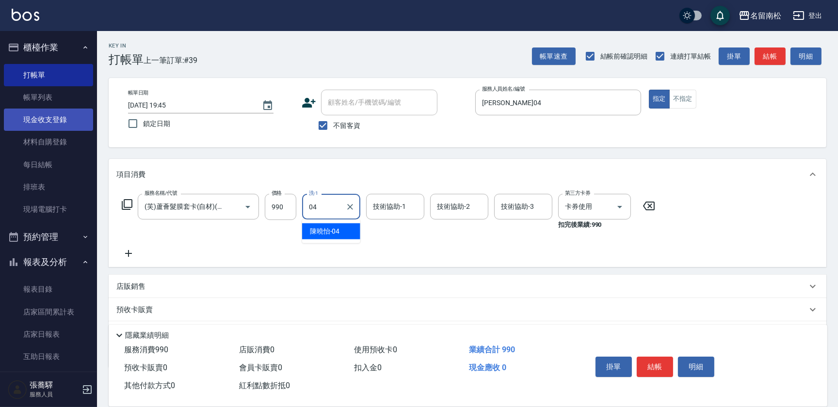
type input "[PERSON_NAME]04"
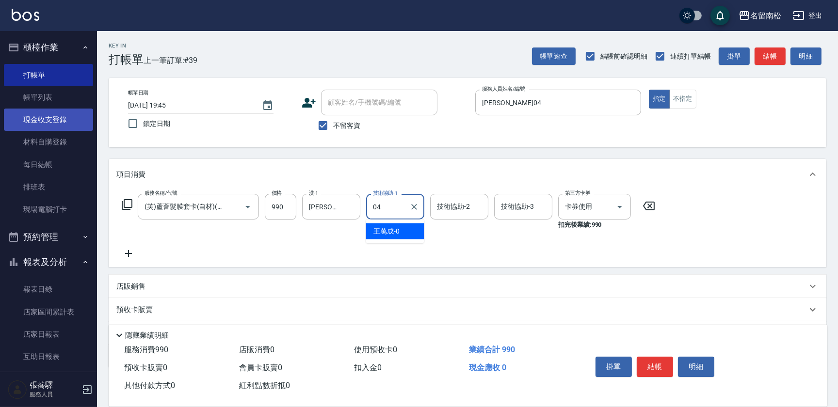
type input "[PERSON_NAME]04"
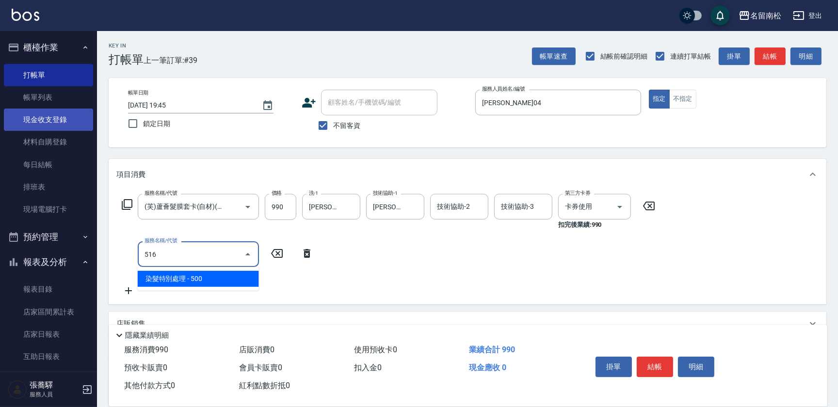
type input "染髮特別處理(516)"
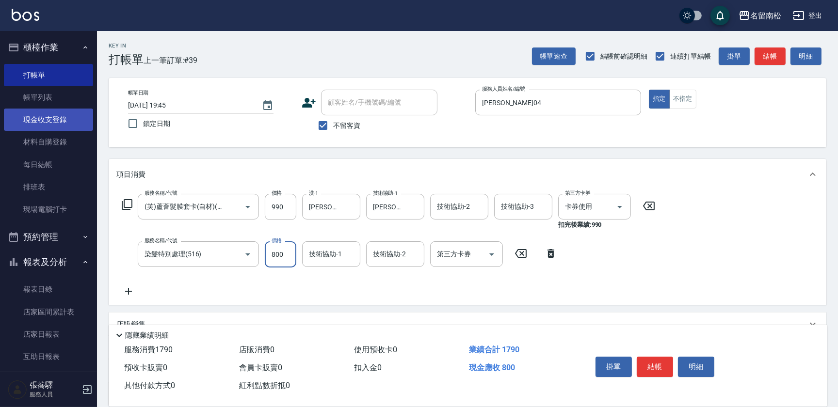
type input "800"
type input "[PERSON_NAME]04"
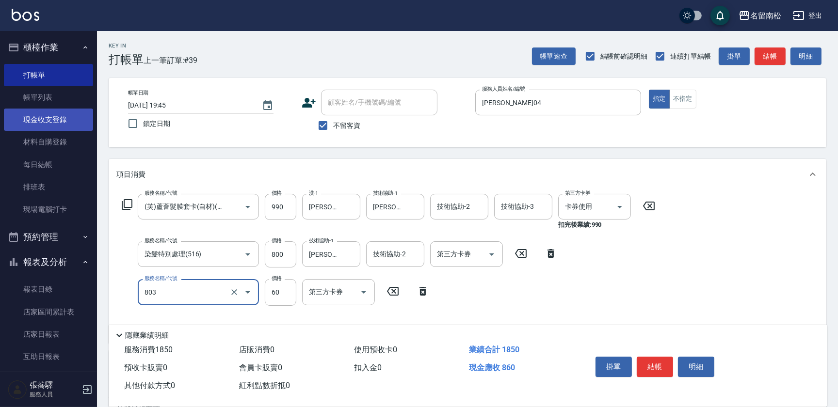
type input "吹捲(803)"
type input "100"
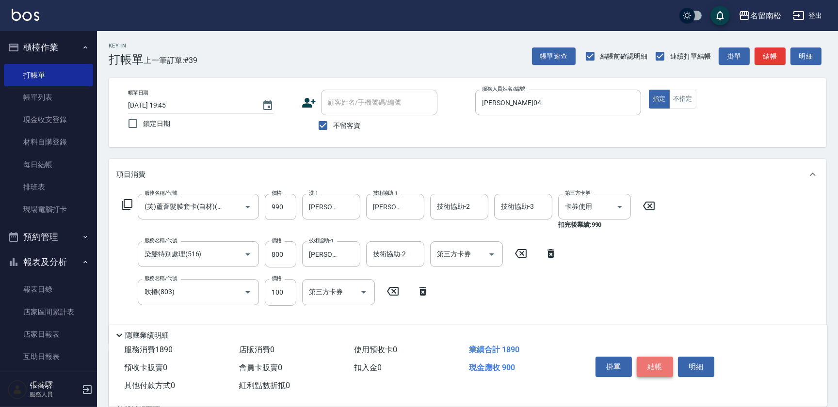
click at [656, 364] on button "結帳" at bounding box center [655, 367] width 36 height 20
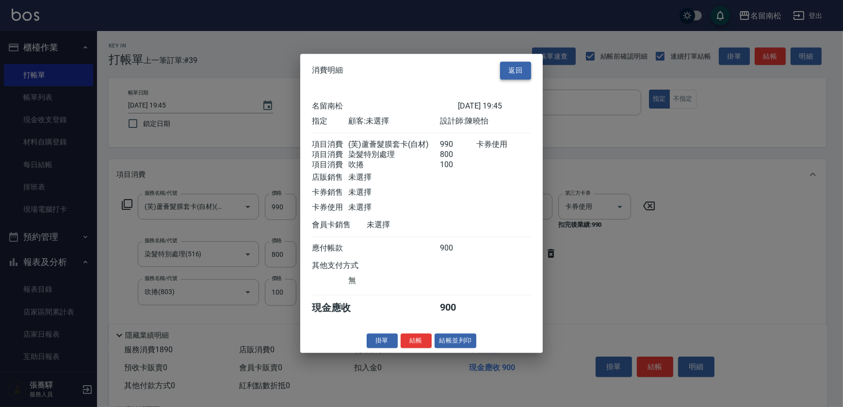
click at [509, 63] on button "返回" at bounding box center [515, 71] width 31 height 18
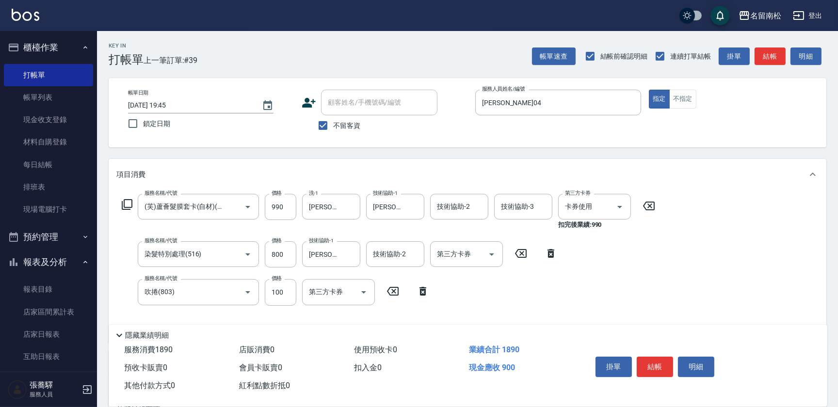
click at [355, 125] on span "不留客資" at bounding box center [346, 126] width 27 height 10
click at [333, 125] on input "不留客資" at bounding box center [323, 125] width 20 height 20
checkbox input "false"
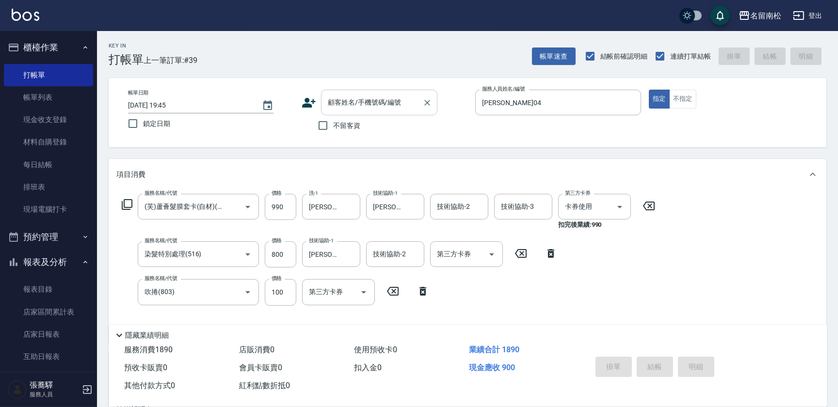
click at [378, 99] on input "顧客姓名/手機號碼/編號" at bounding box center [371, 102] width 93 height 17
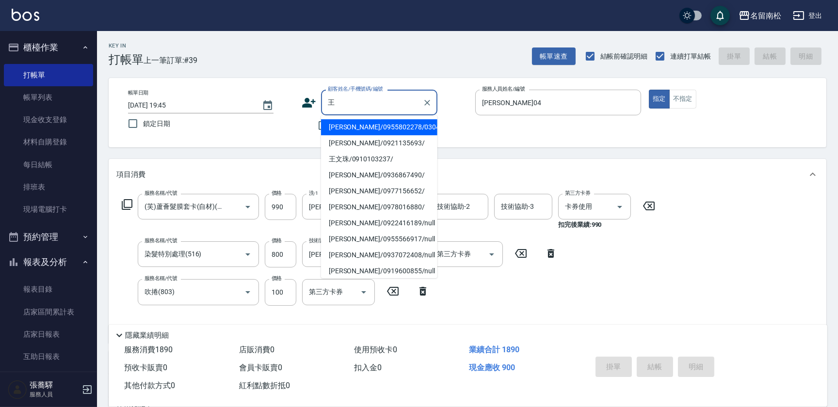
click at [371, 140] on li "[PERSON_NAME]/0921135693/" at bounding box center [379, 143] width 116 height 16
type input "[PERSON_NAME]/0921135693/"
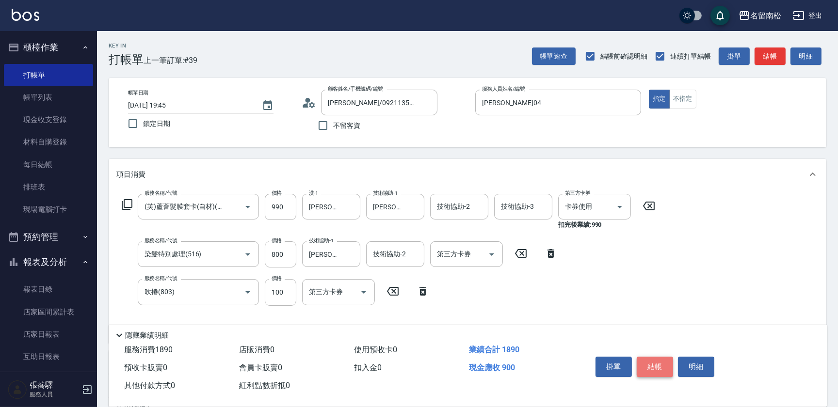
click at [650, 364] on button "結帳" at bounding box center [655, 367] width 36 height 20
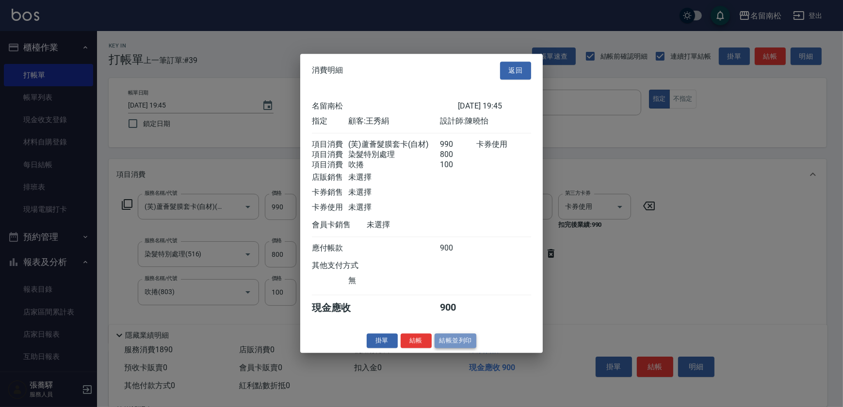
click at [467, 346] on button "結帳並列印" at bounding box center [456, 341] width 42 height 15
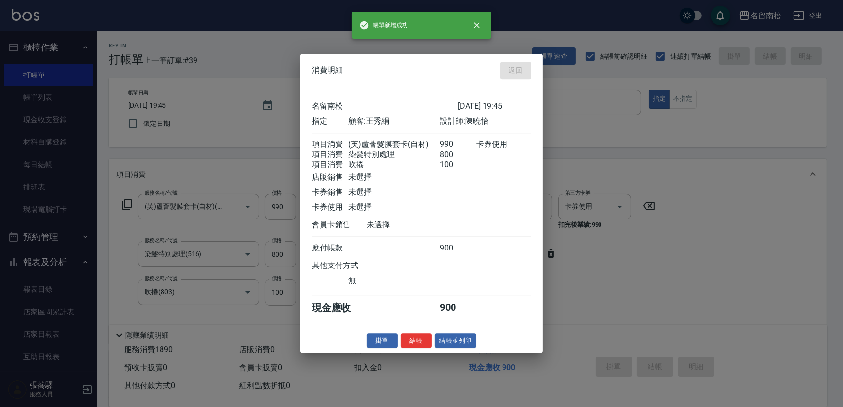
type input "[DATE] 19:46"
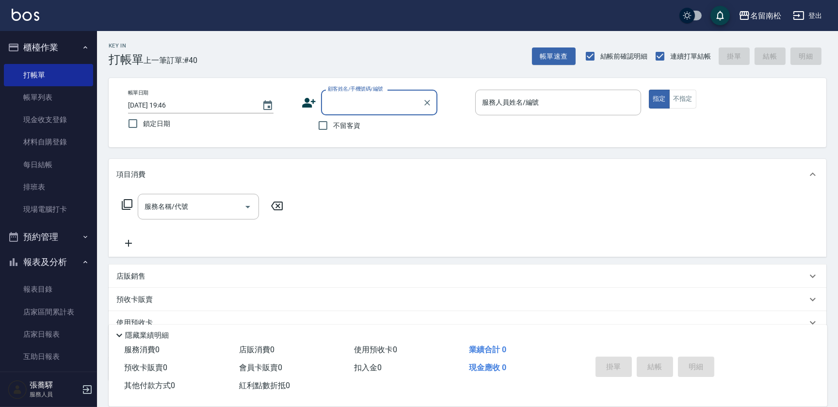
click at [360, 101] on div "顧客姓名/手機號碼/編號 顧客姓名/手機號碼/編號" at bounding box center [379, 103] width 116 height 26
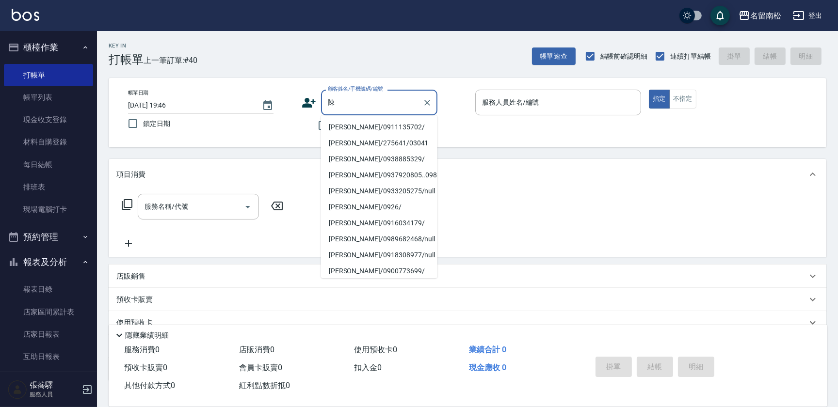
type input "陳"
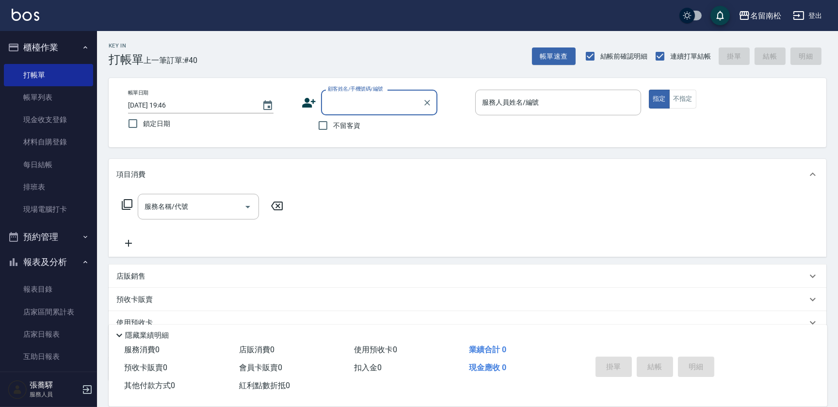
click at [362, 108] on input "顧客姓名/手機號碼/編號" at bounding box center [371, 102] width 93 height 17
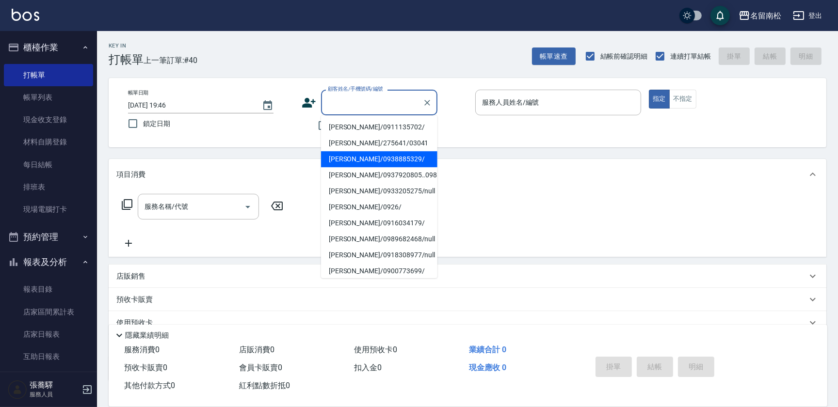
click at [388, 154] on li "[PERSON_NAME]/0938885329/" at bounding box center [379, 159] width 116 height 16
type input "[PERSON_NAME]/0938885329/"
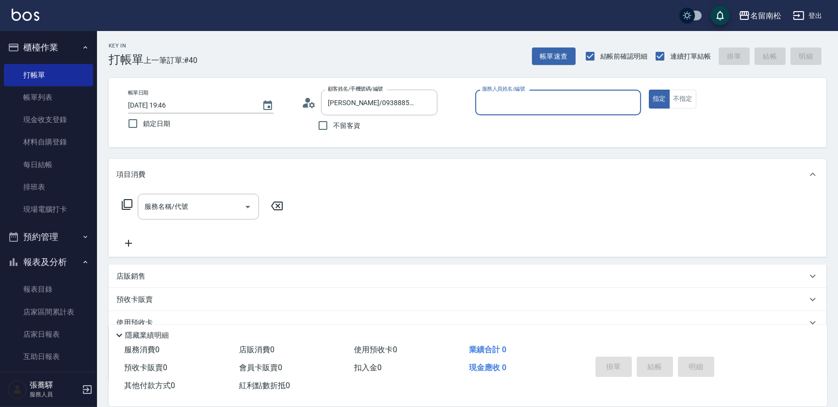
type input "[PERSON_NAME]04"
click at [649, 90] on button "指定" at bounding box center [659, 99] width 21 height 19
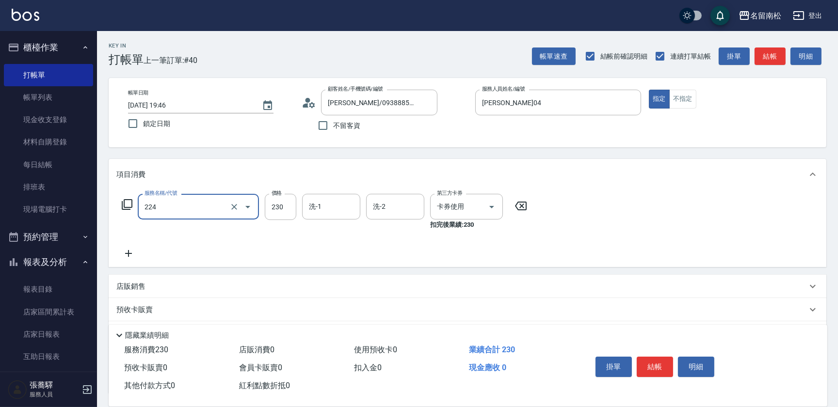
type input "洗髮(卡)230(224)"
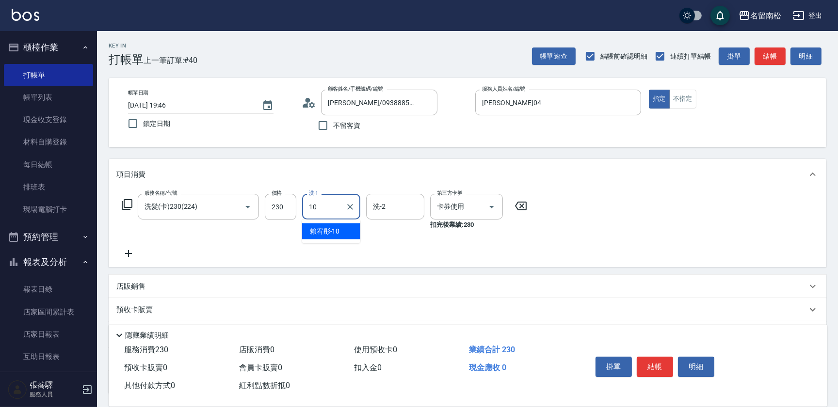
type input "[PERSON_NAME]-10"
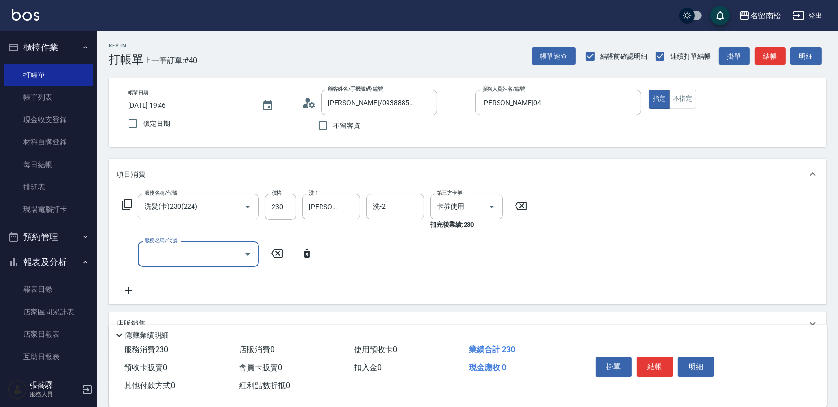
click at [243, 257] on icon "Open" at bounding box center [248, 255] width 12 height 12
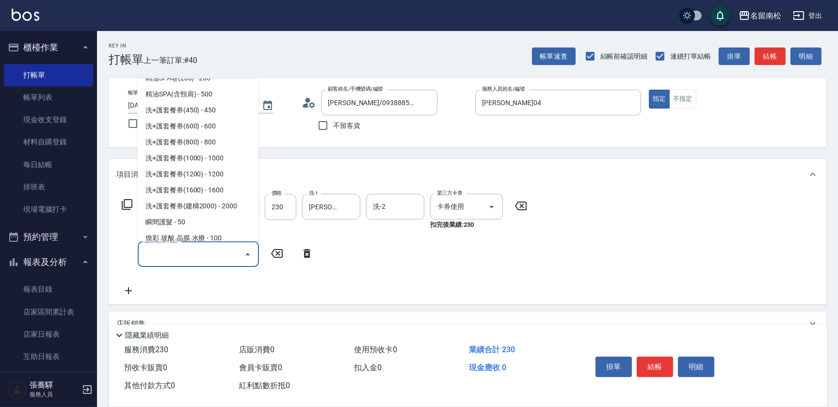
scroll to position [1278, 0]
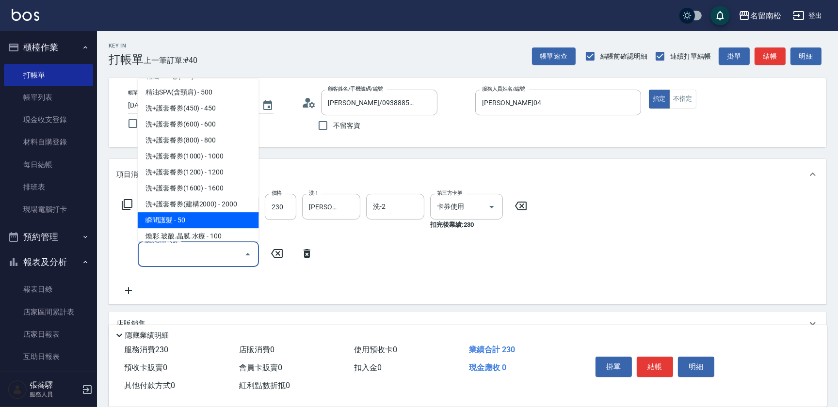
click at [175, 219] on span "瞬間護髮 - 50" at bounding box center [198, 220] width 121 height 16
type input "瞬間護髮(618)"
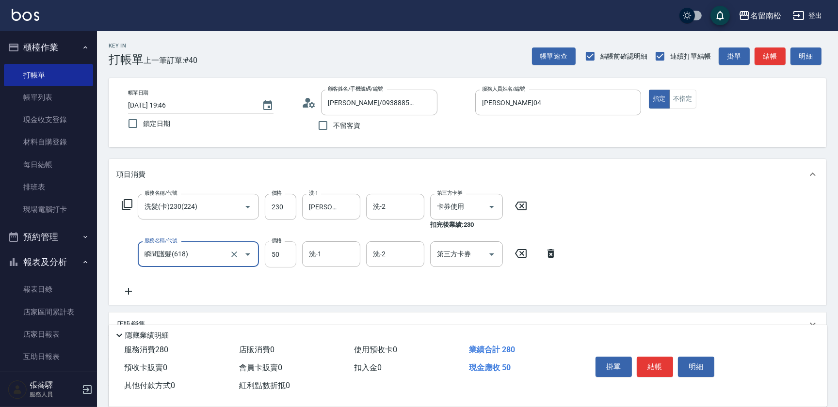
click at [293, 253] on input "50" at bounding box center [281, 255] width 32 height 26
type input "30"
type input "[PERSON_NAME]-10"
click at [642, 367] on button "結帳" at bounding box center [655, 367] width 36 height 20
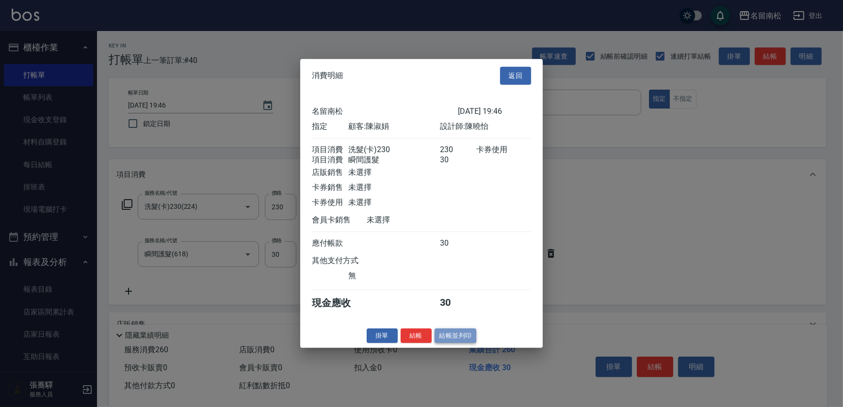
click at [456, 338] on button "結帳並列印" at bounding box center [456, 335] width 42 height 15
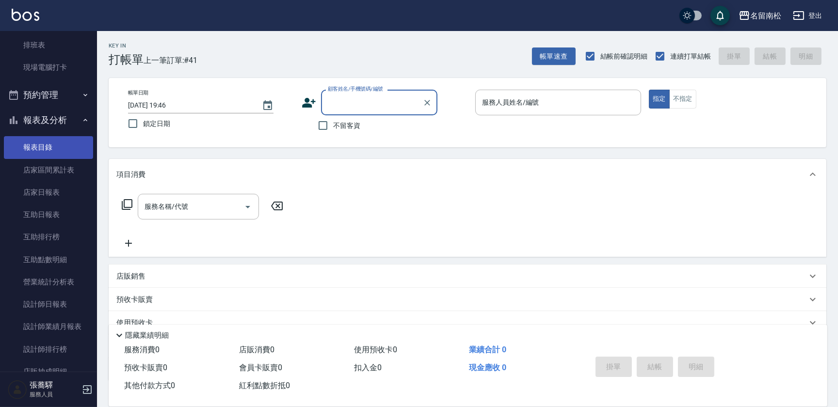
scroll to position [176, 0]
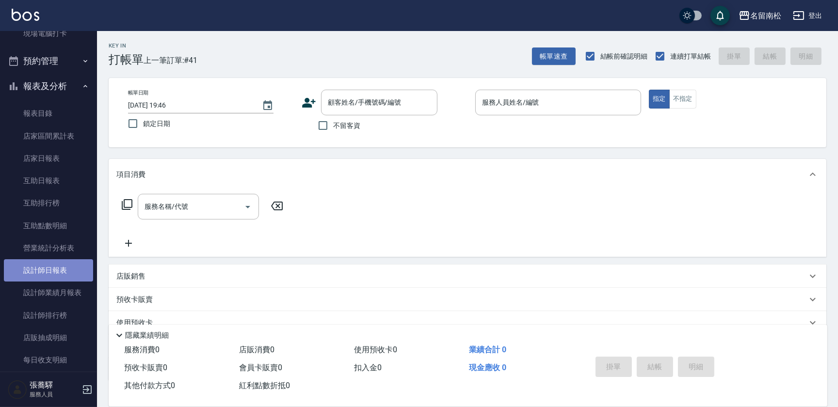
click at [59, 275] on link "設計師日報表" at bounding box center [48, 270] width 89 height 22
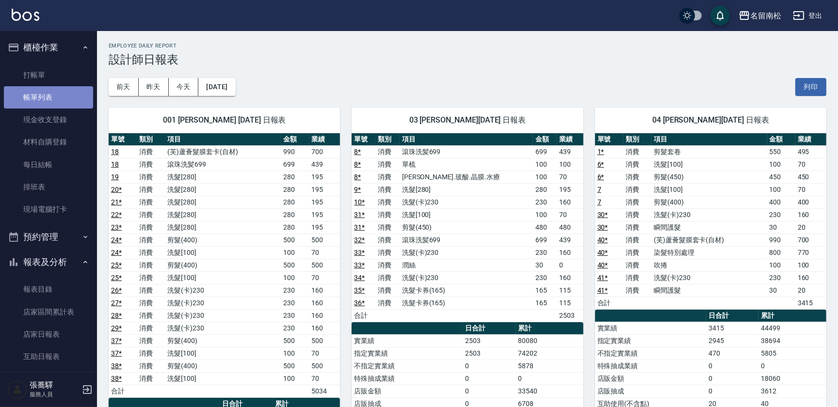
click at [54, 102] on link "帳單列表" at bounding box center [48, 97] width 89 height 22
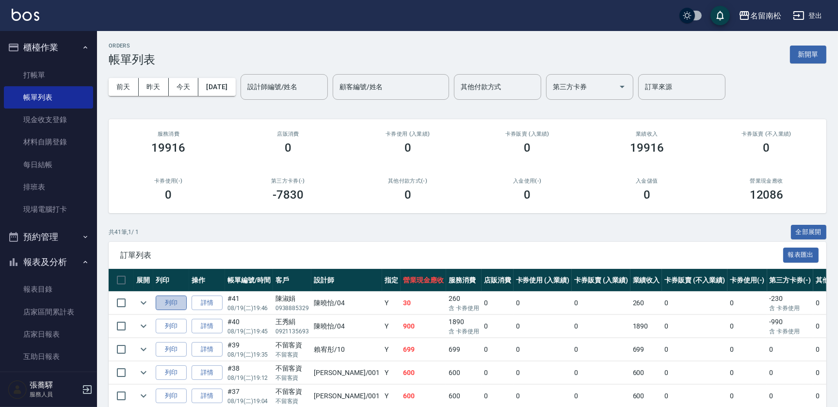
click at [177, 302] on button "列印" at bounding box center [171, 303] width 31 height 15
click at [167, 323] on button "列印" at bounding box center [171, 326] width 31 height 15
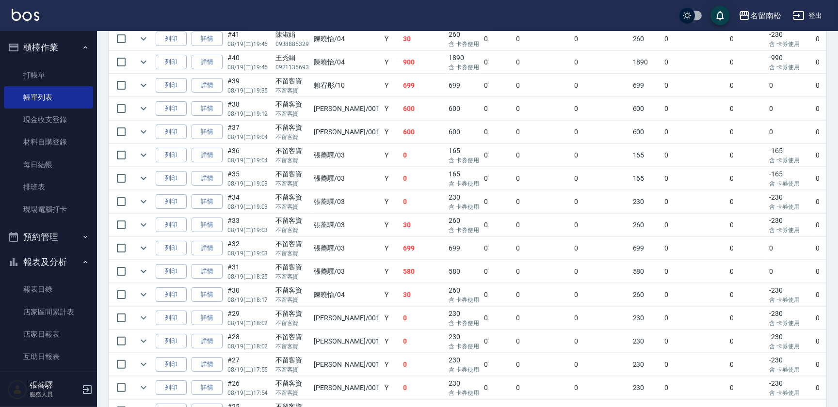
scroll to position [176, 0]
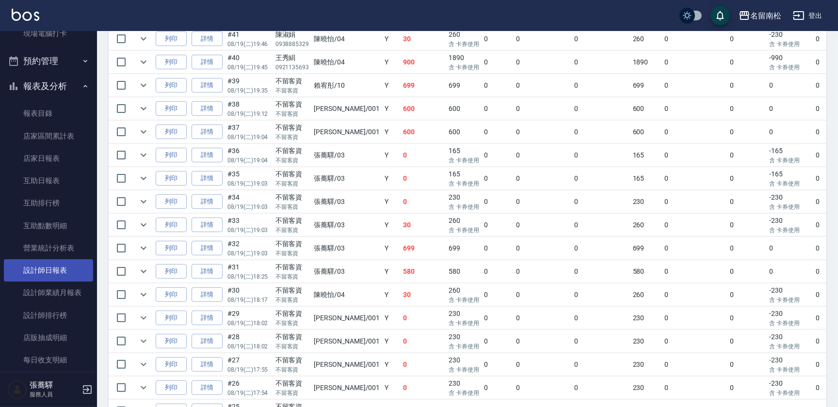
click at [55, 270] on link "設計師日報表" at bounding box center [48, 270] width 89 height 22
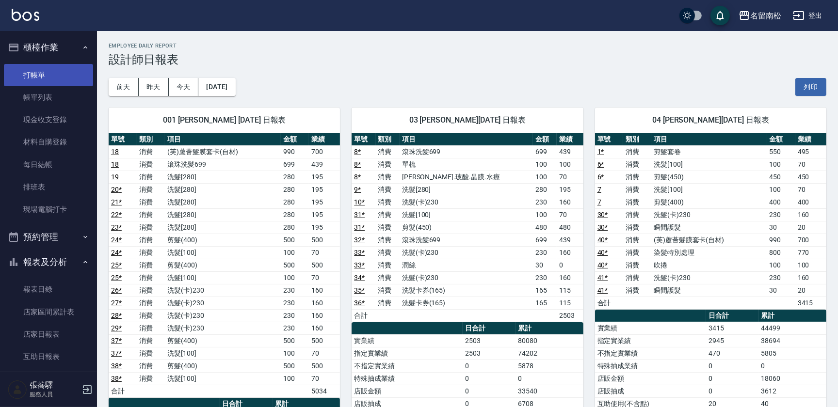
click at [50, 79] on link "打帳單" at bounding box center [48, 75] width 89 height 22
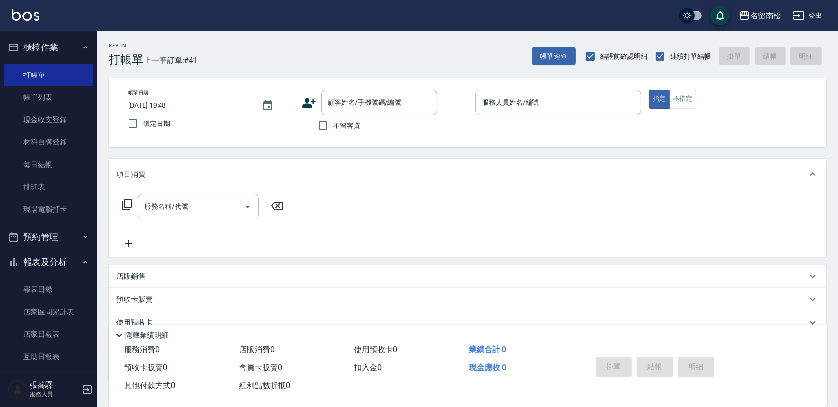
click at [349, 128] on span "不留客資" at bounding box center [346, 126] width 27 height 10
click at [333, 128] on input "不留客資" at bounding box center [323, 125] width 20 height 20
checkbox input "true"
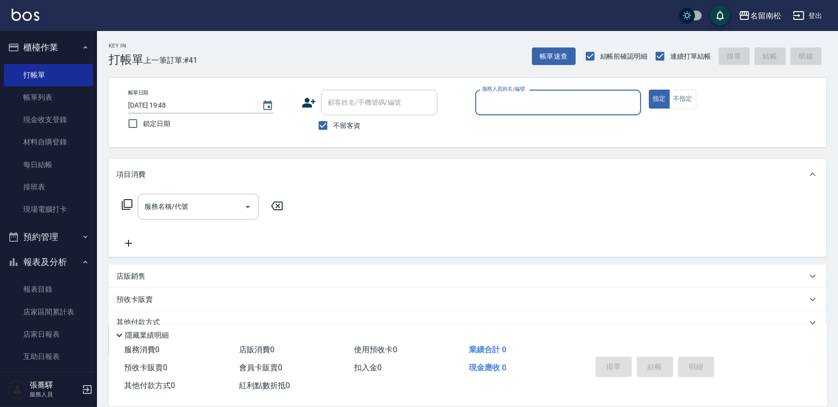
click at [516, 104] on input "服務人員姓名/編號" at bounding box center [558, 102] width 157 height 17
type input "[PERSON_NAME]04"
type button "true"
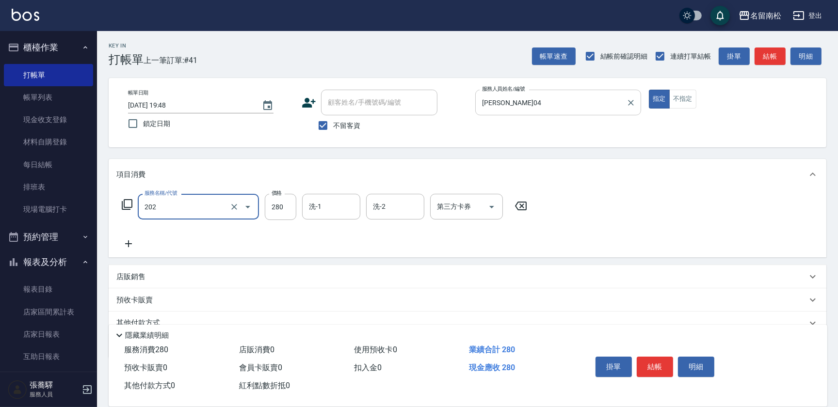
type input "洗髮[280](202)"
type input "[PERSON_NAME]-28"
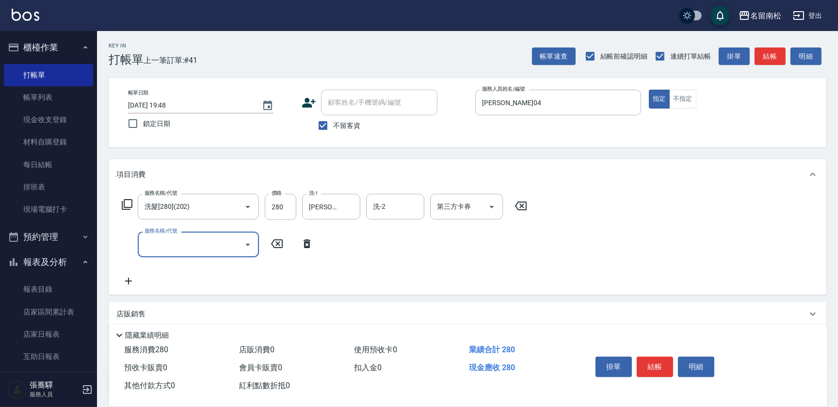
click at [220, 235] on div "服務名稱/代號" at bounding box center [198, 245] width 121 height 26
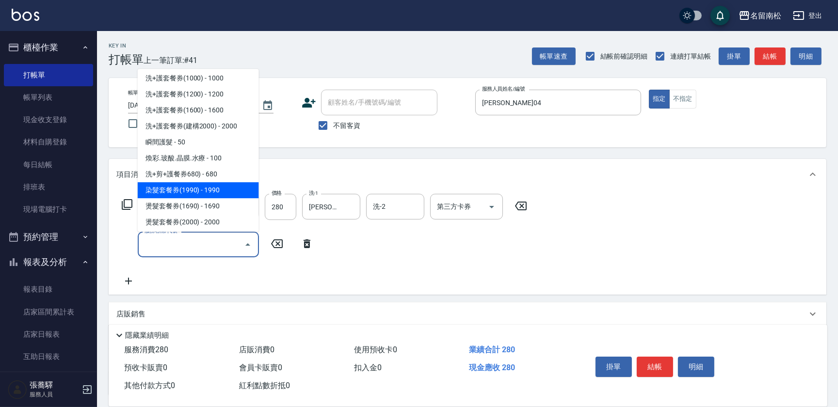
scroll to position [1323, 0]
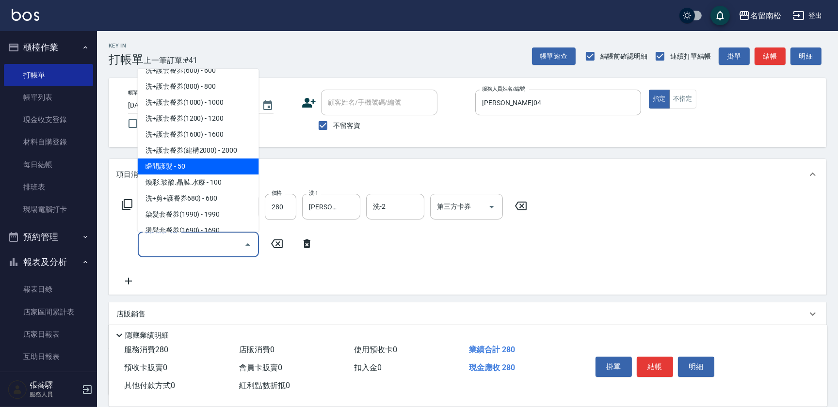
click at [202, 166] on span "瞬間護髮 - 50" at bounding box center [198, 167] width 121 height 16
type input "瞬間護髮(618)"
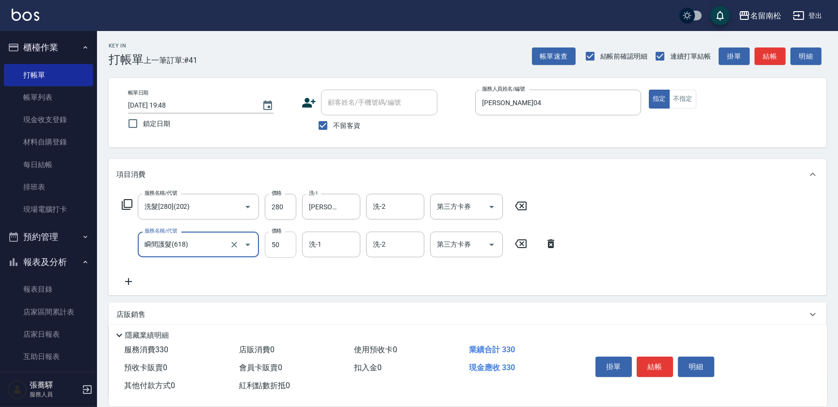
drag, startPoint x: 290, startPoint y: 251, endPoint x: 279, endPoint y: 242, distance: 13.9
click at [290, 251] on input "50" at bounding box center [281, 245] width 32 height 26
type input "30"
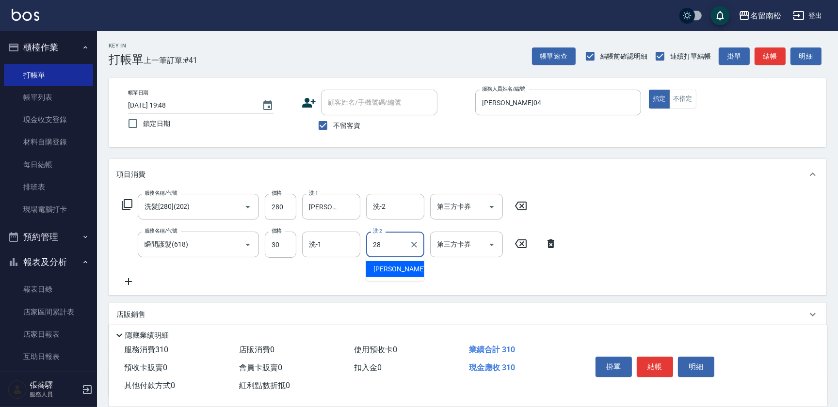
type input "[PERSON_NAME]-28"
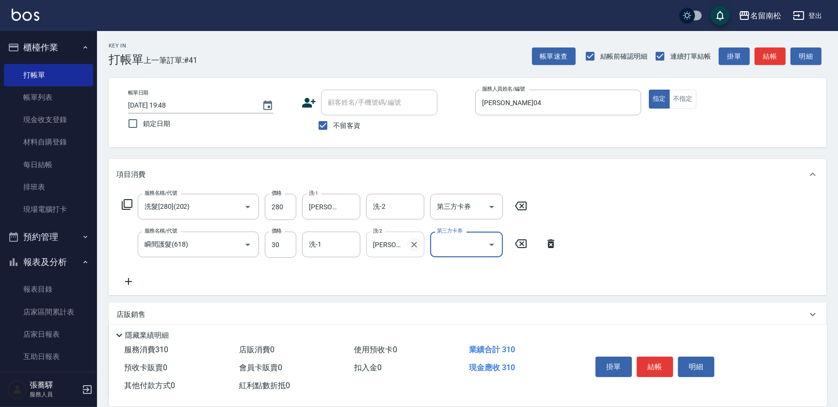
click at [411, 245] on icon "Clear" at bounding box center [414, 245] width 10 height 10
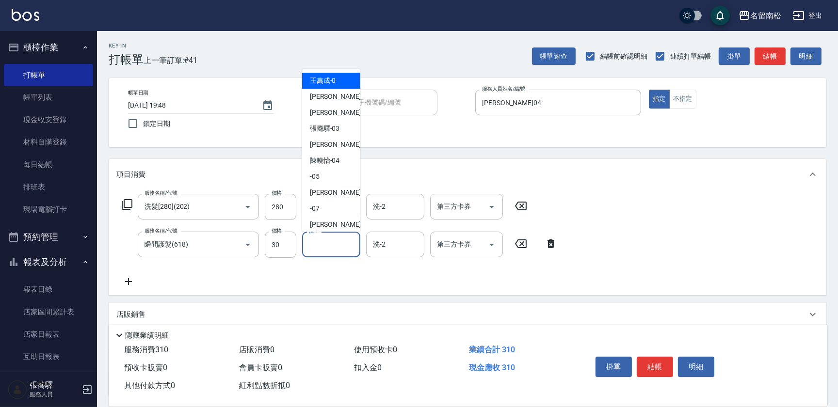
click at [322, 243] on input "洗-1" at bounding box center [331, 244] width 49 height 17
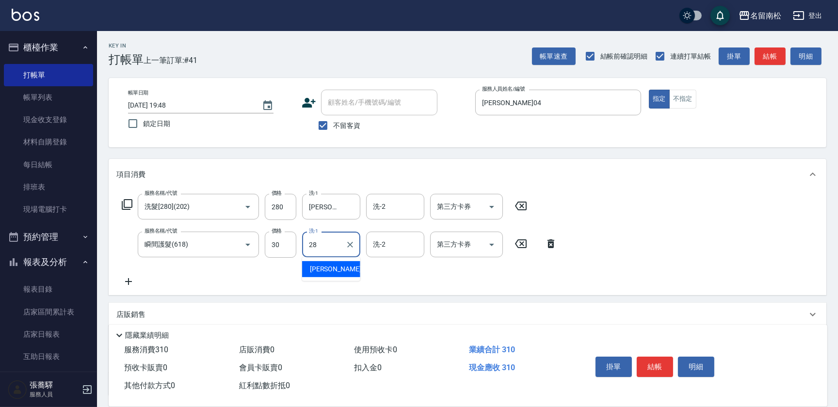
type input "[PERSON_NAME]-28"
click at [669, 368] on button "結帳" at bounding box center [655, 367] width 36 height 20
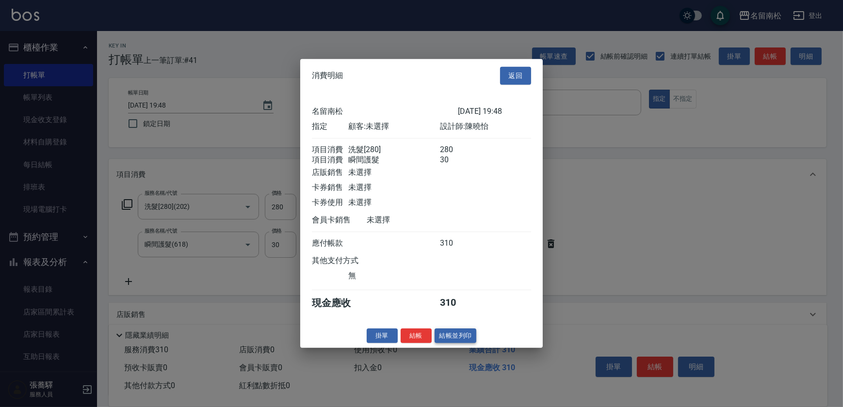
click at [458, 341] on button "結帳並列印" at bounding box center [456, 335] width 42 height 15
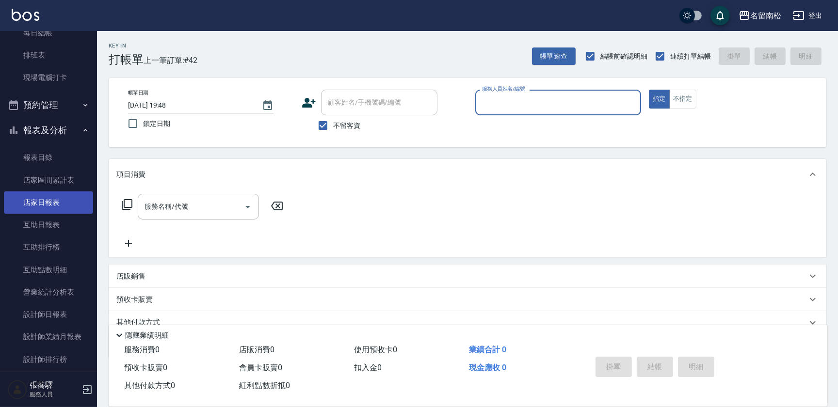
scroll to position [176, 0]
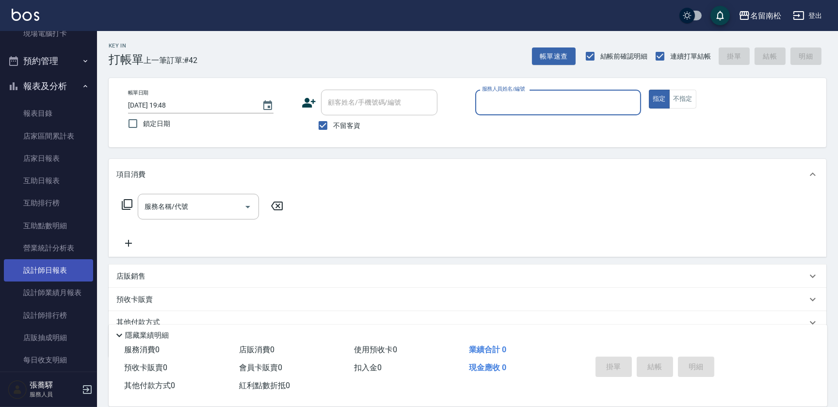
click at [50, 277] on link "設計師日報表" at bounding box center [48, 270] width 89 height 22
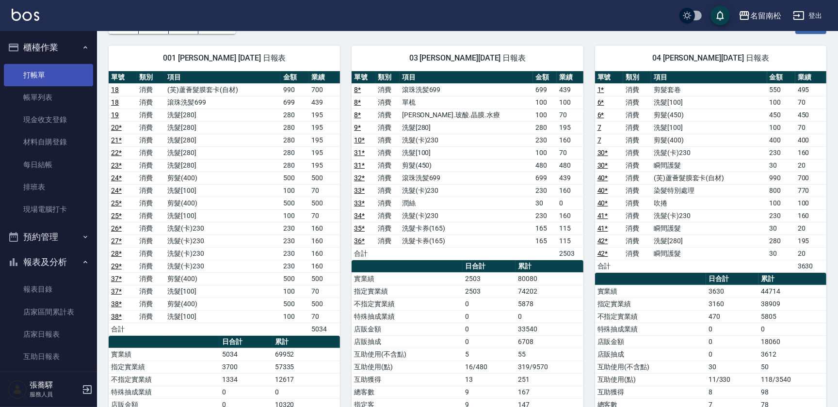
scroll to position [44, 0]
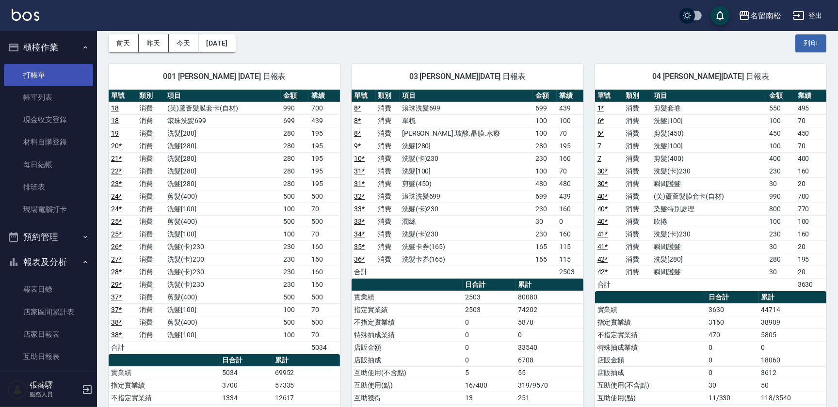
click at [65, 73] on link "打帳單" at bounding box center [48, 75] width 89 height 22
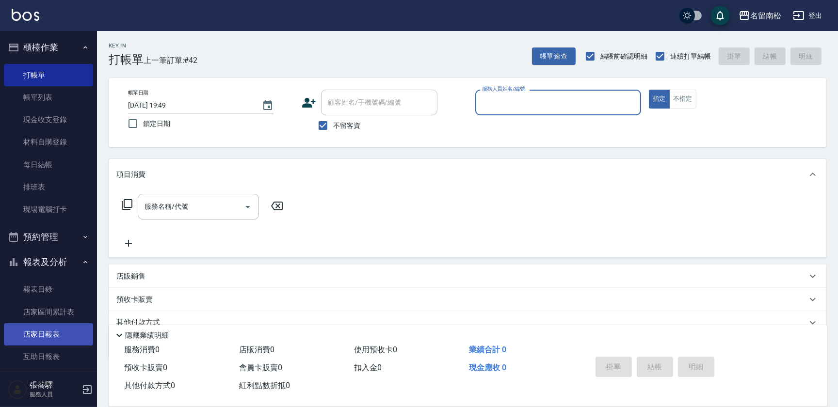
click at [58, 336] on link "店家日報表" at bounding box center [48, 334] width 89 height 22
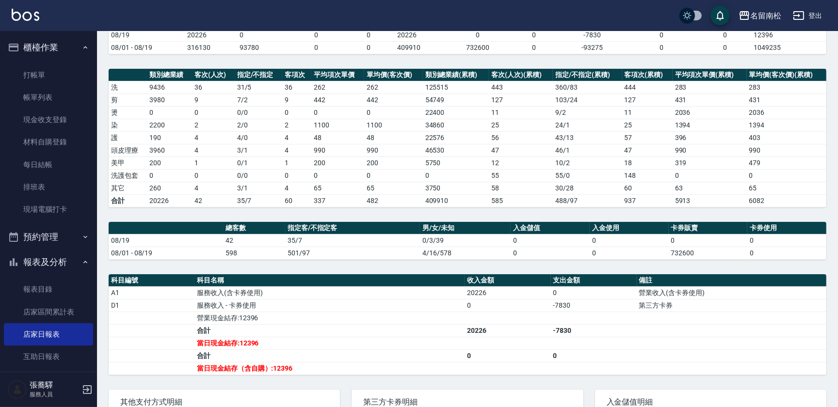
scroll to position [121, 0]
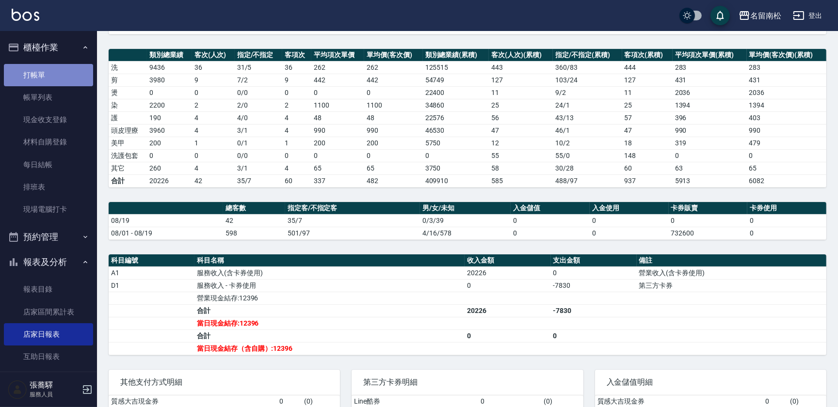
click at [58, 65] on link "打帳單" at bounding box center [48, 75] width 89 height 22
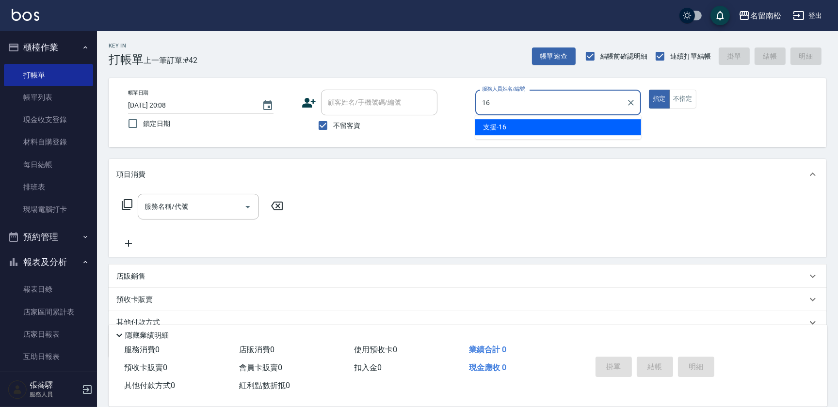
type input "支援-16"
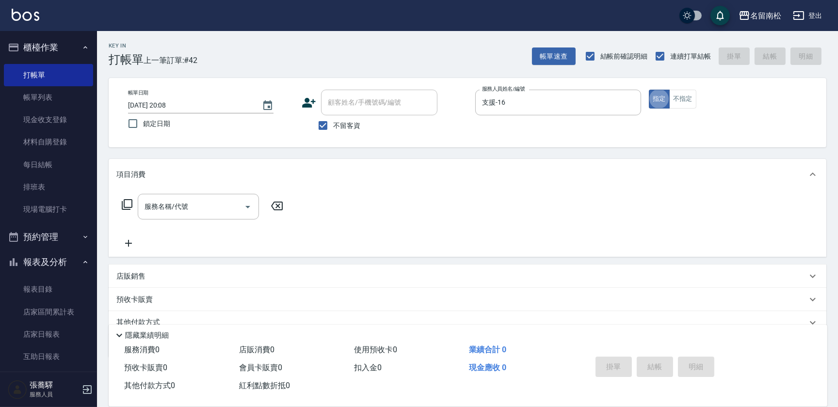
type button "true"
click at [188, 215] on input "服務名稱/代號" at bounding box center [191, 206] width 98 height 17
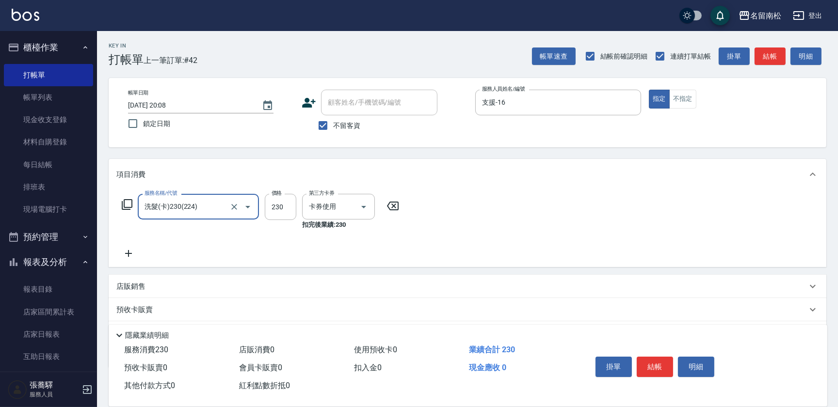
type input "洗髮(卡)230(224)"
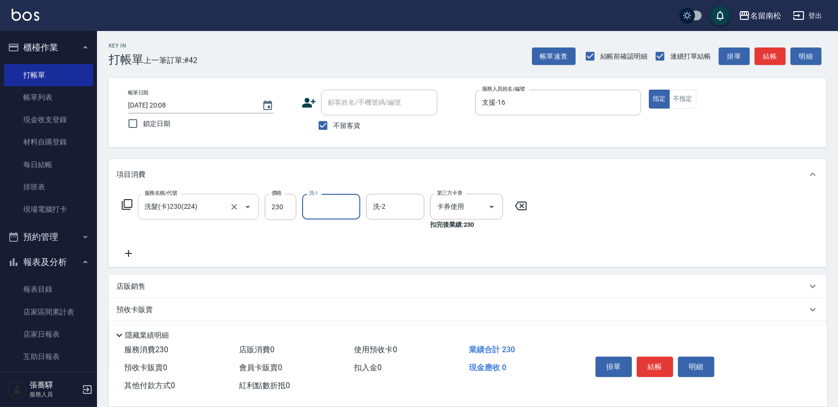
type input "0"
type input "[PERSON_NAME]-28"
click at [653, 362] on button "結帳" at bounding box center [655, 367] width 36 height 20
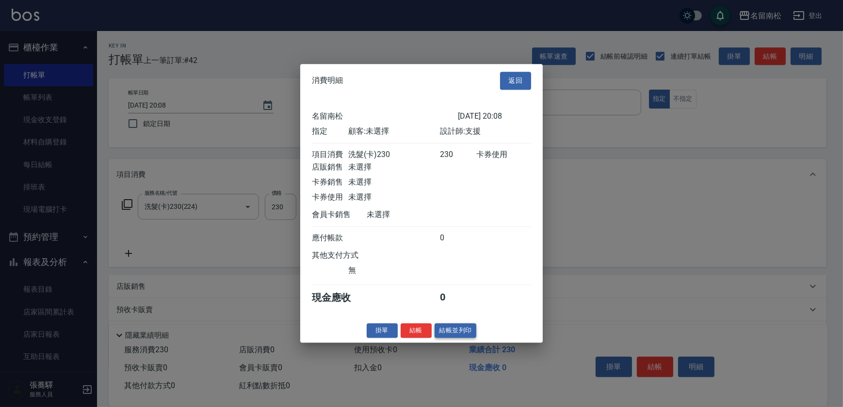
click at [463, 337] on button "結帳並列印" at bounding box center [456, 330] width 42 height 15
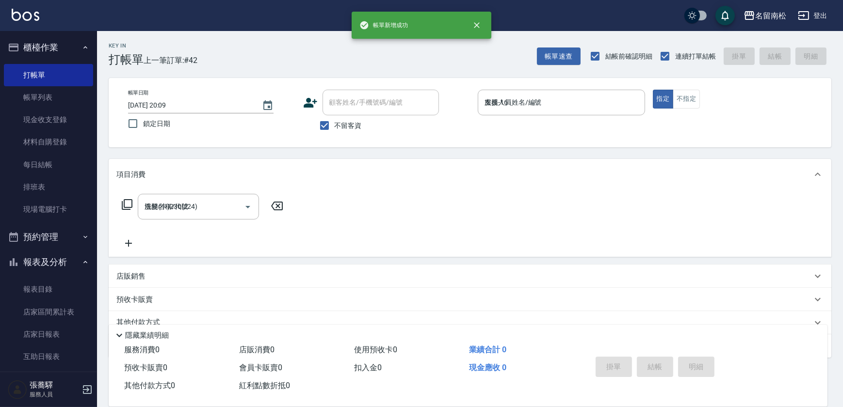
type input "[DATE] 20:09"
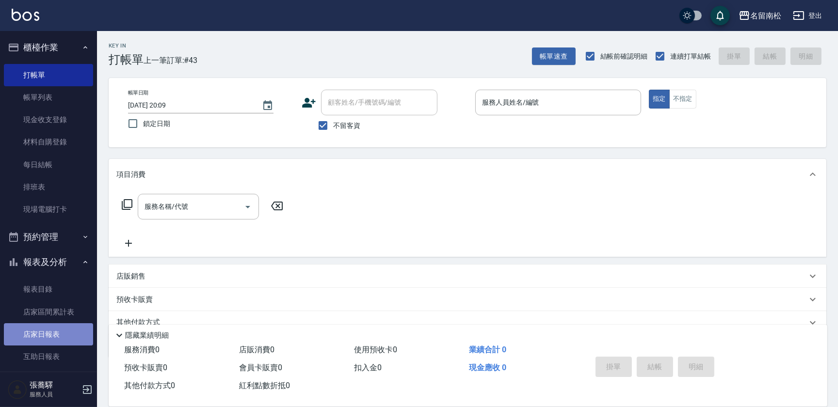
click at [59, 335] on link "店家日報表" at bounding box center [48, 334] width 89 height 22
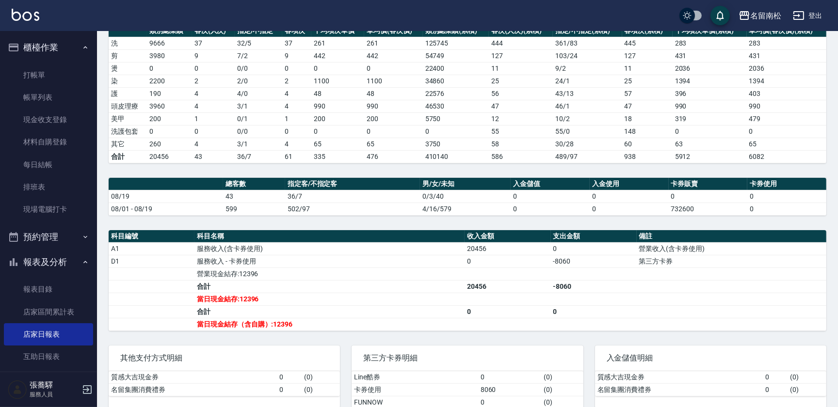
scroll to position [149, 0]
